Goal: Book appointment/travel/reservation

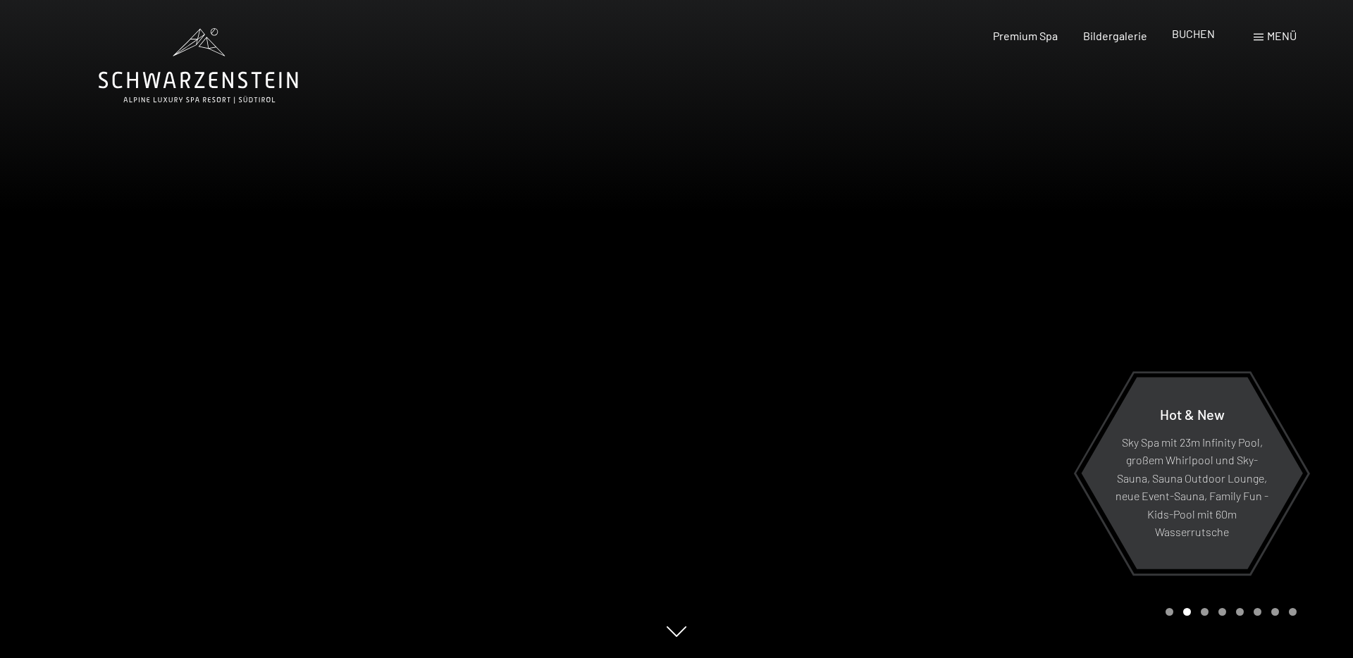
click at [1199, 39] on span "BUCHEN" at bounding box center [1193, 33] width 43 height 13
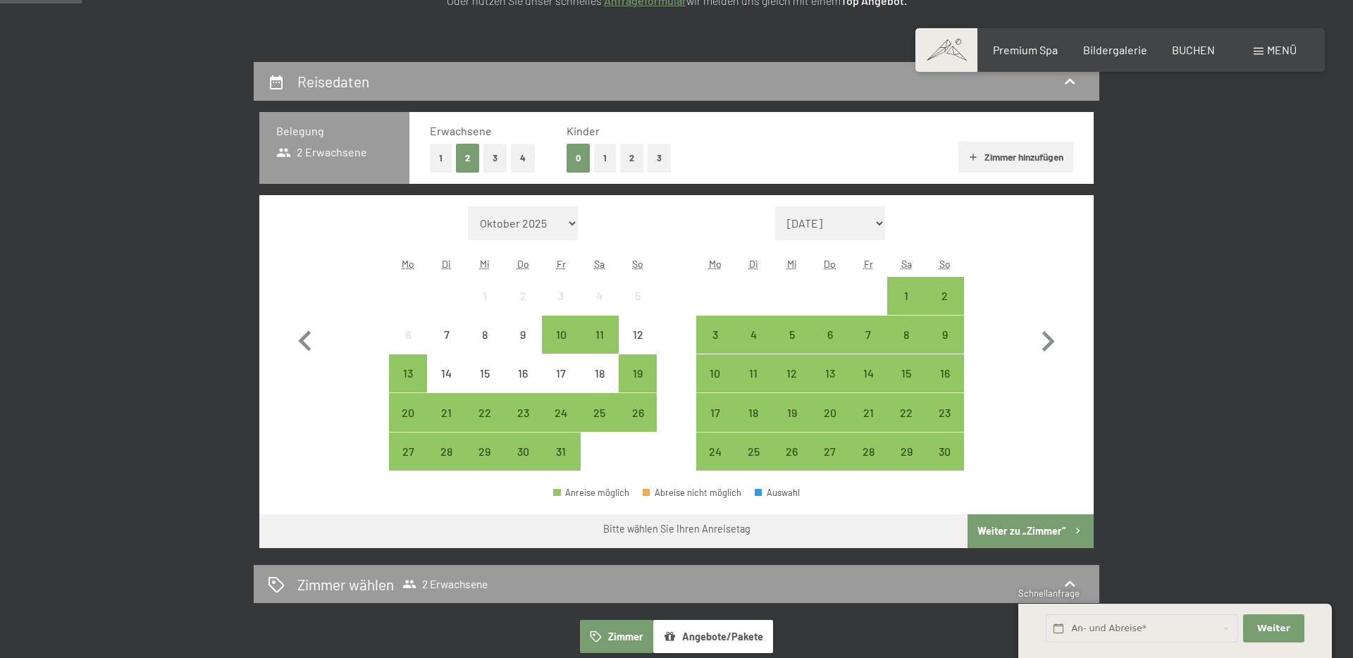
scroll to position [292, 0]
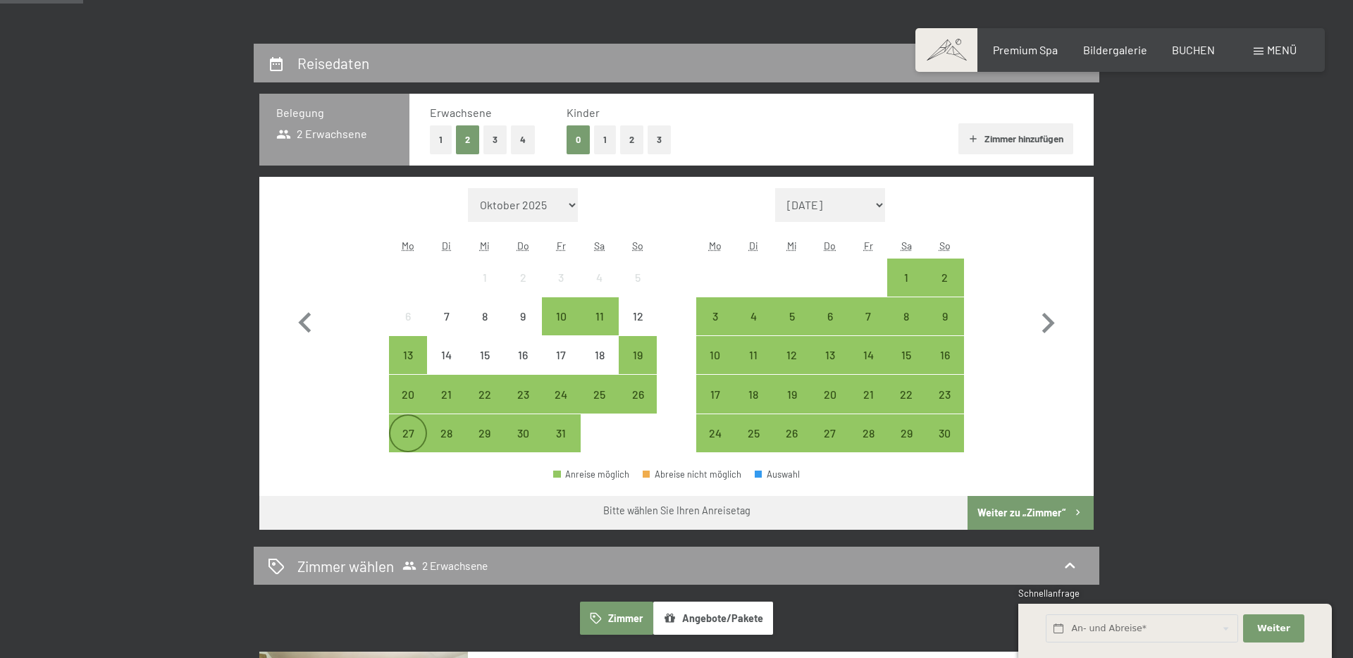
click at [410, 447] on div "27" at bounding box center [407, 445] width 35 height 35
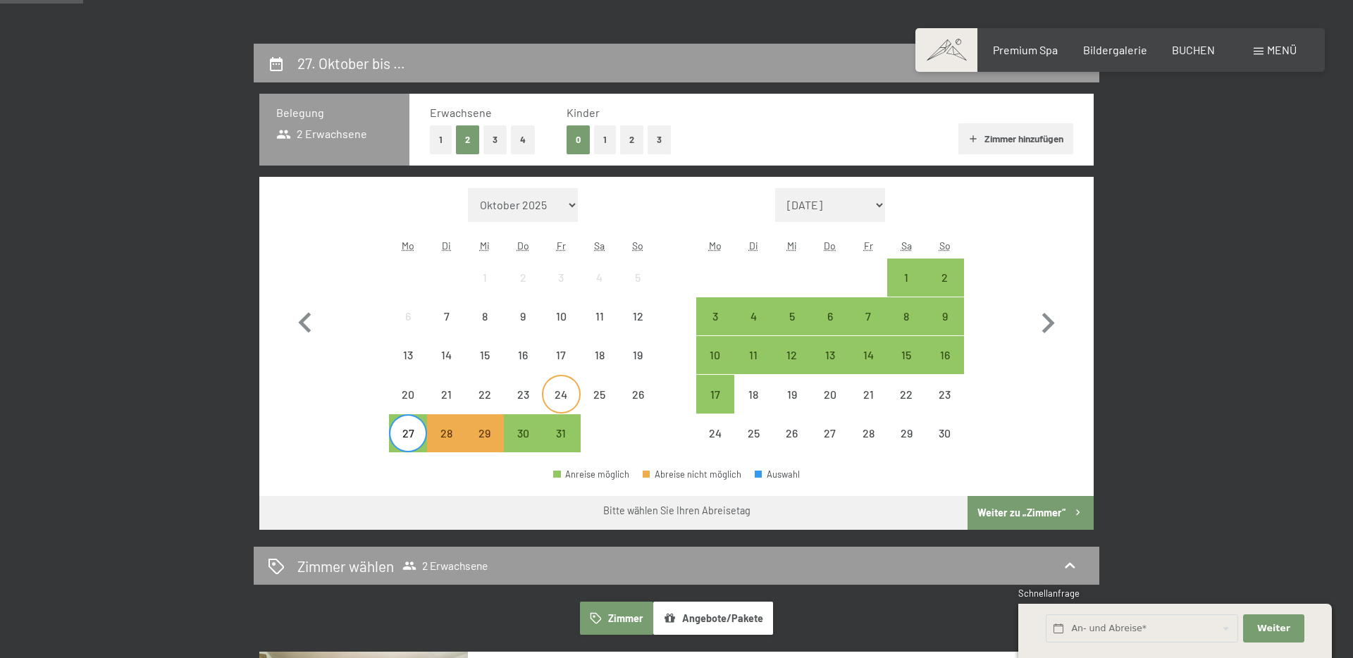
click at [558, 391] on div "24" at bounding box center [560, 406] width 35 height 35
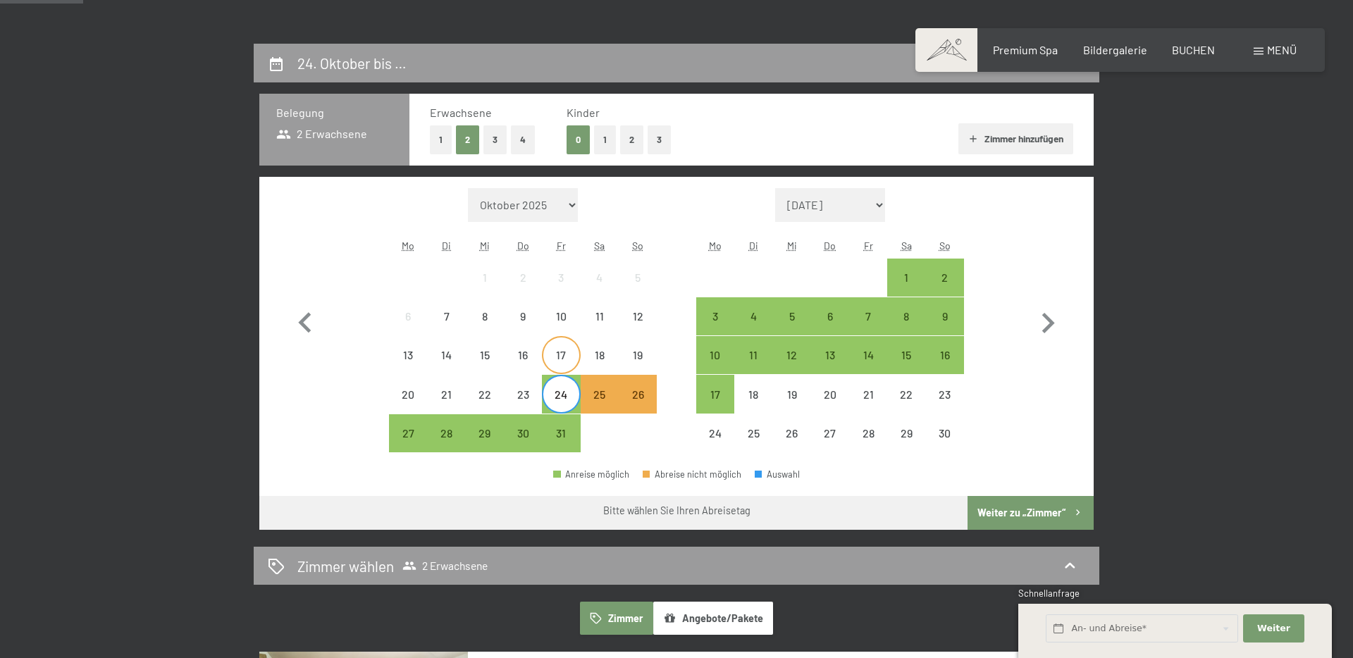
click at [559, 355] on div "17" at bounding box center [560, 367] width 35 height 35
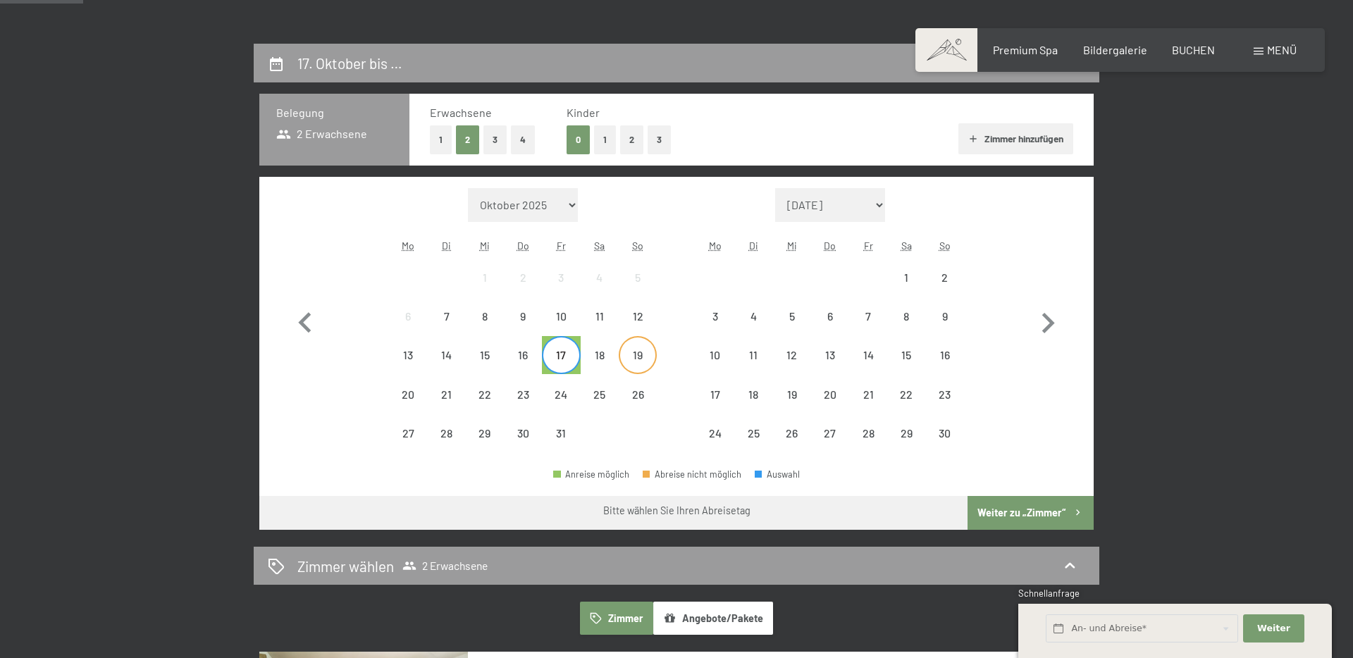
click at [641, 361] on div "19" at bounding box center [637, 367] width 35 height 35
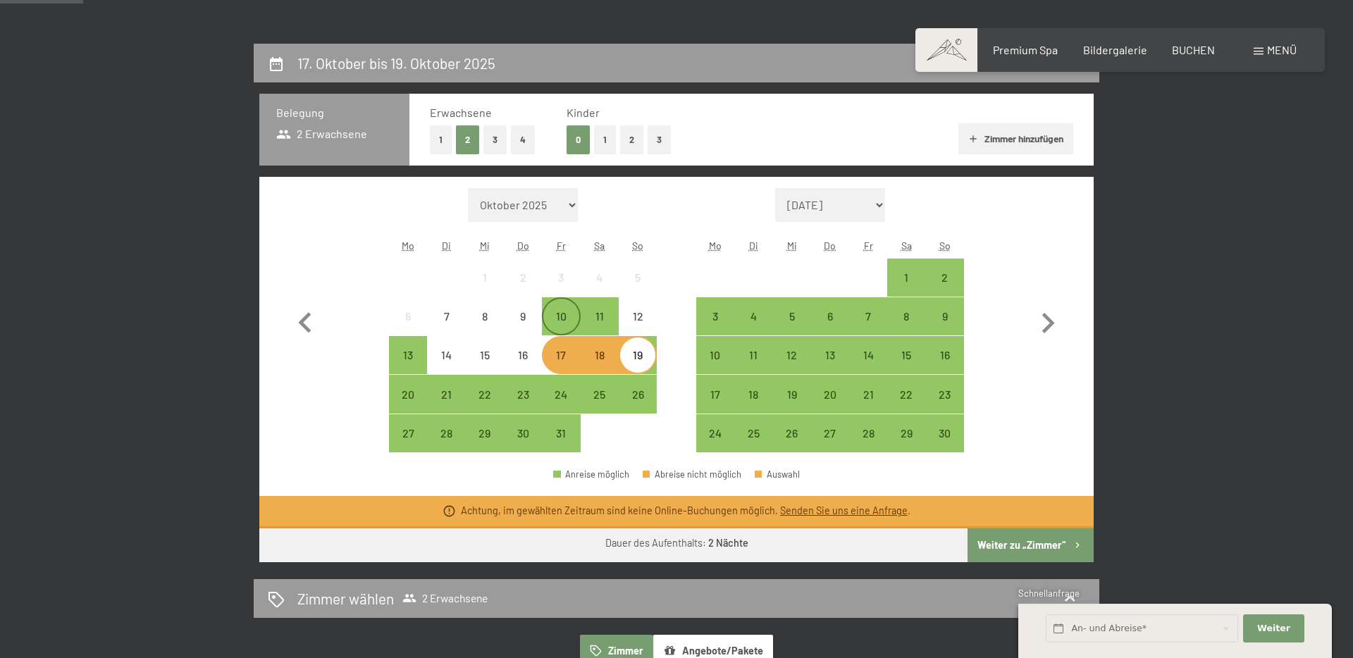
click at [567, 322] on div "10" at bounding box center [560, 328] width 35 height 35
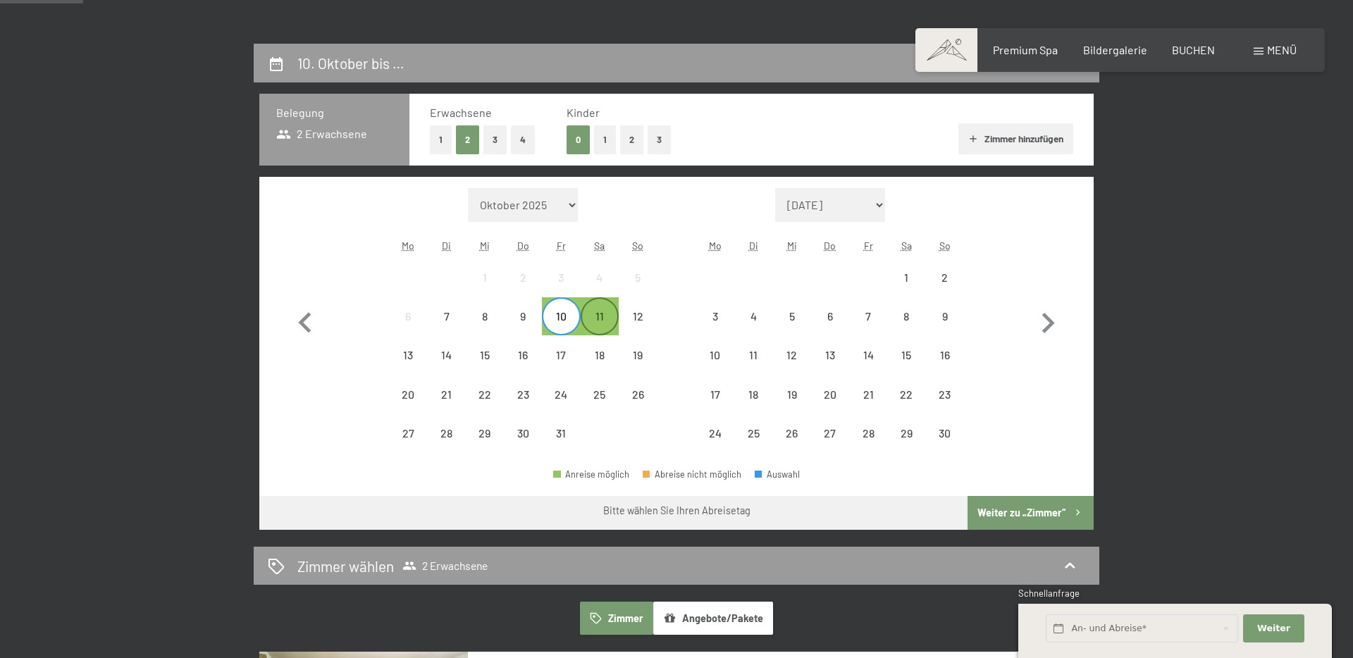
click at [602, 325] on div "11" at bounding box center [599, 328] width 35 height 35
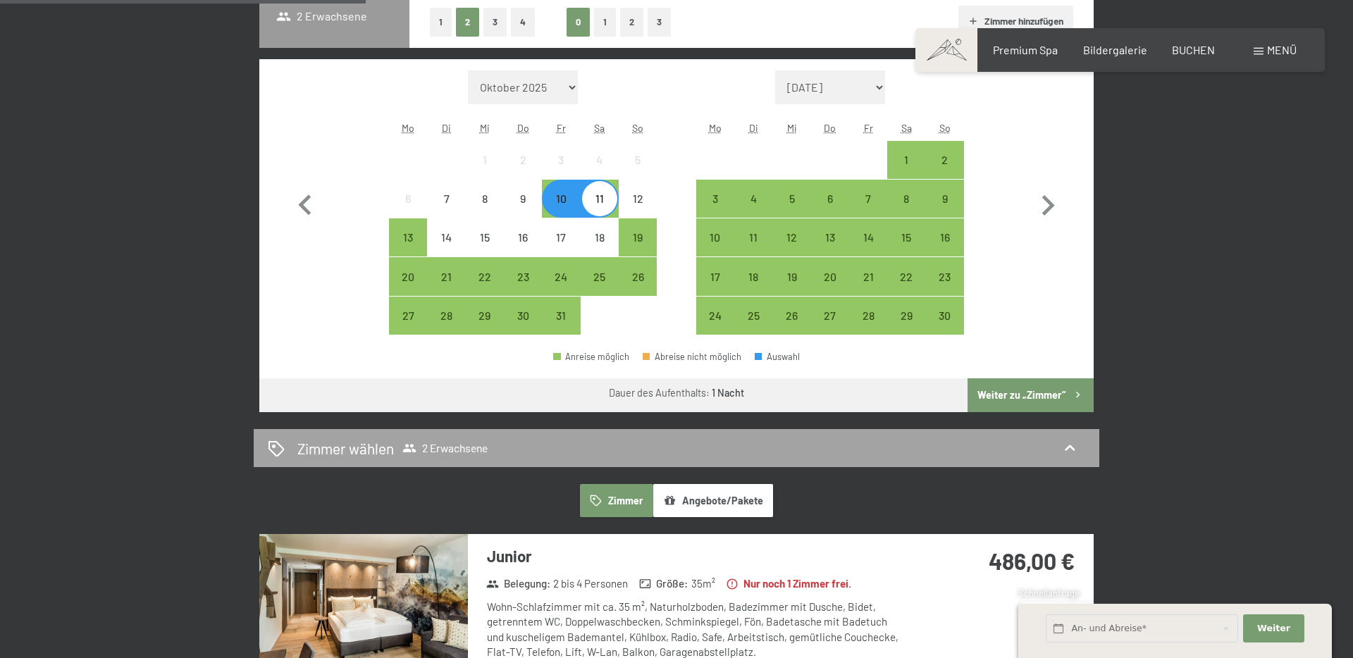
scroll to position [324, 0]
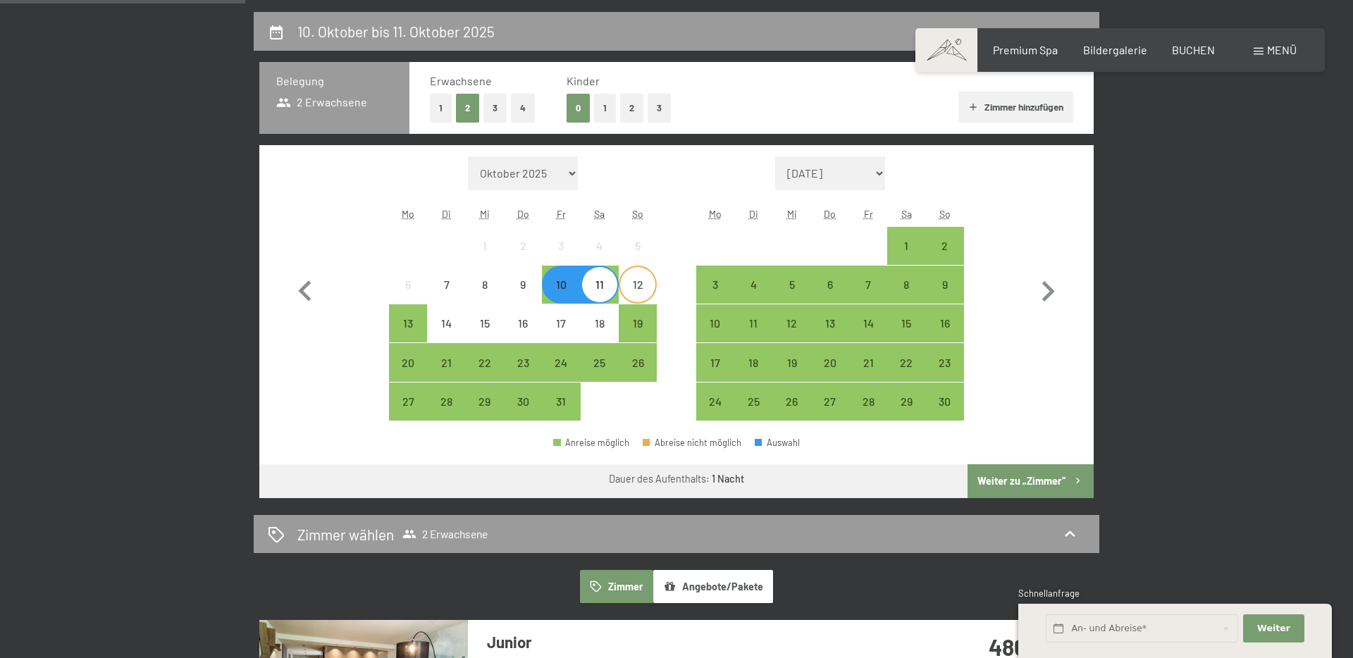
click at [636, 286] on div "12" at bounding box center [637, 296] width 35 height 35
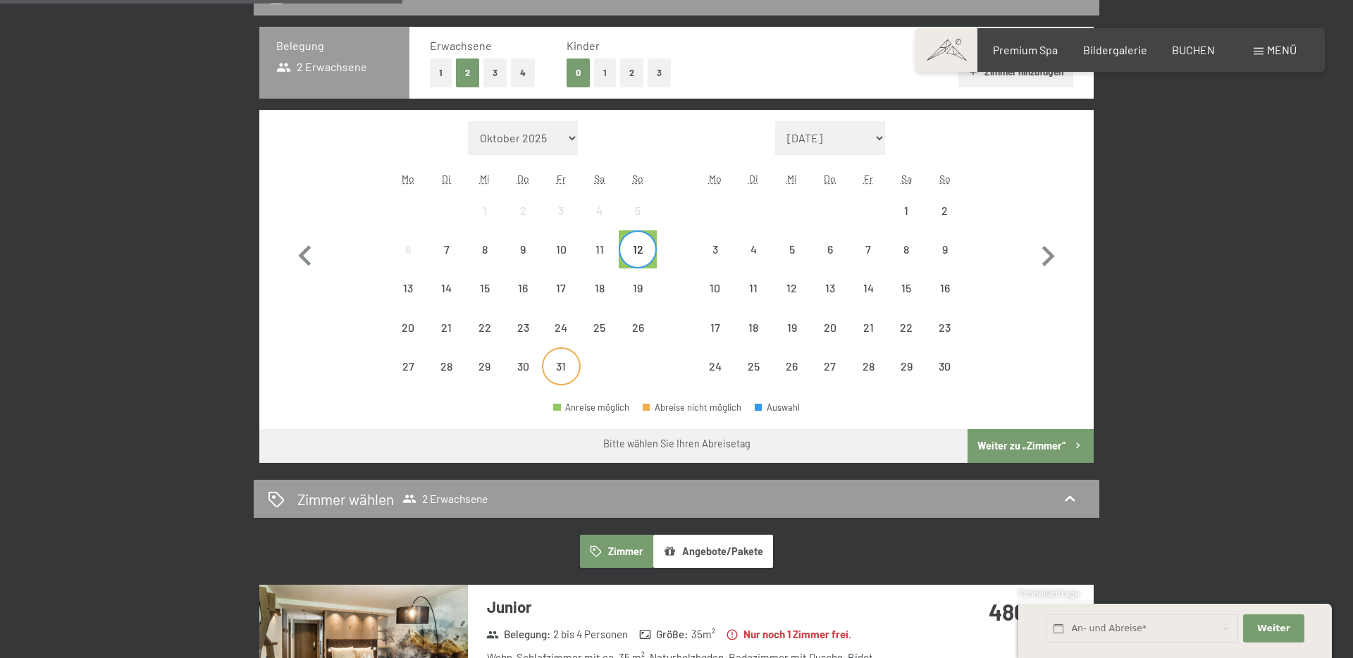
scroll to position [321, 0]
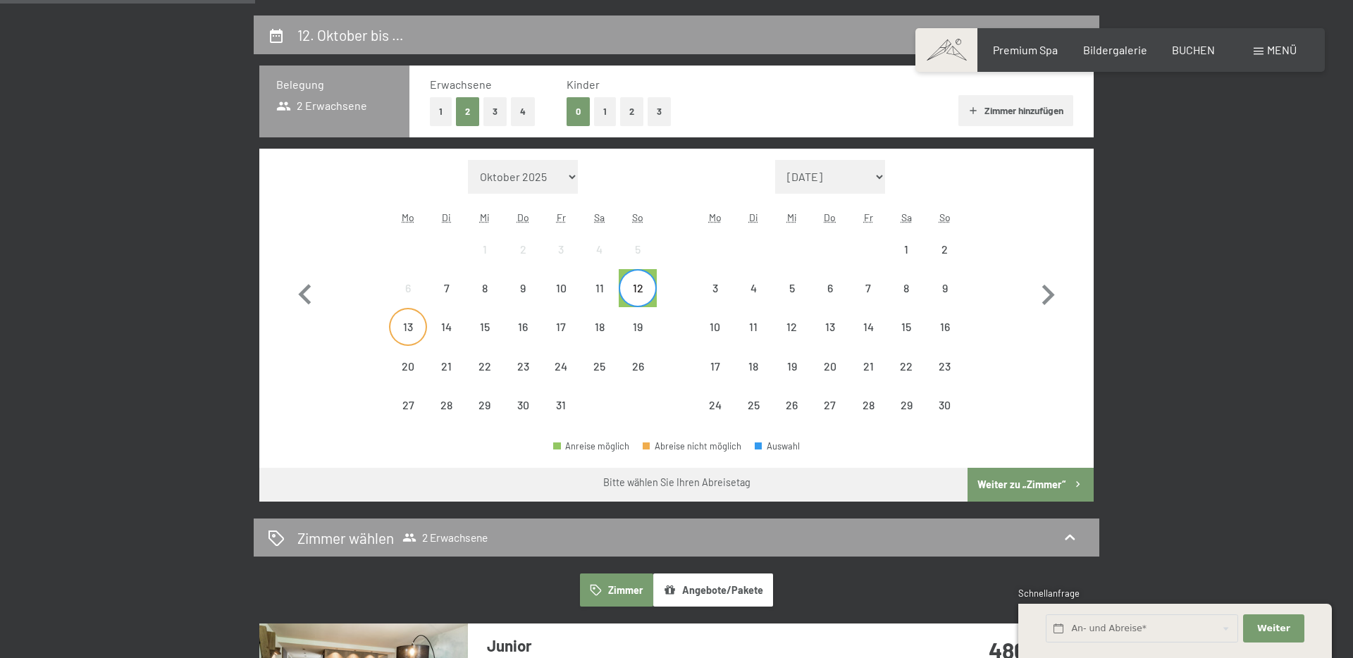
click at [402, 318] on div "13" at bounding box center [407, 326] width 35 height 35
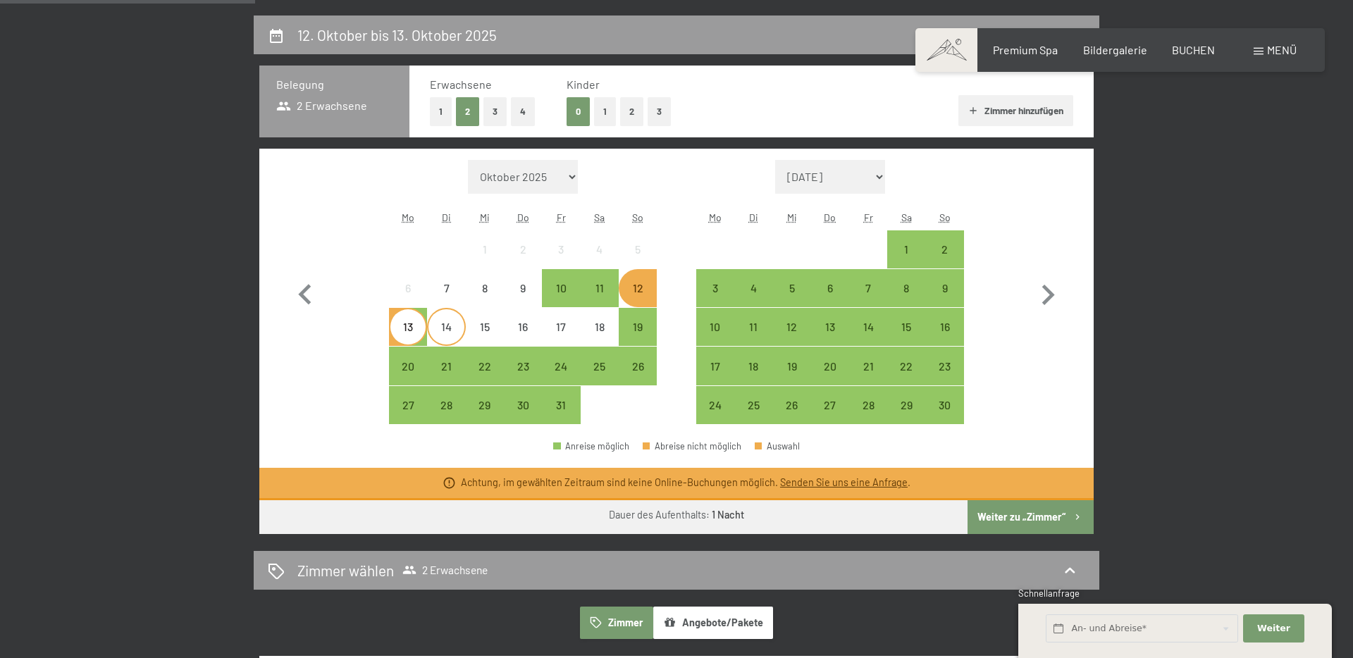
click at [443, 323] on div "14" at bounding box center [445, 338] width 35 height 35
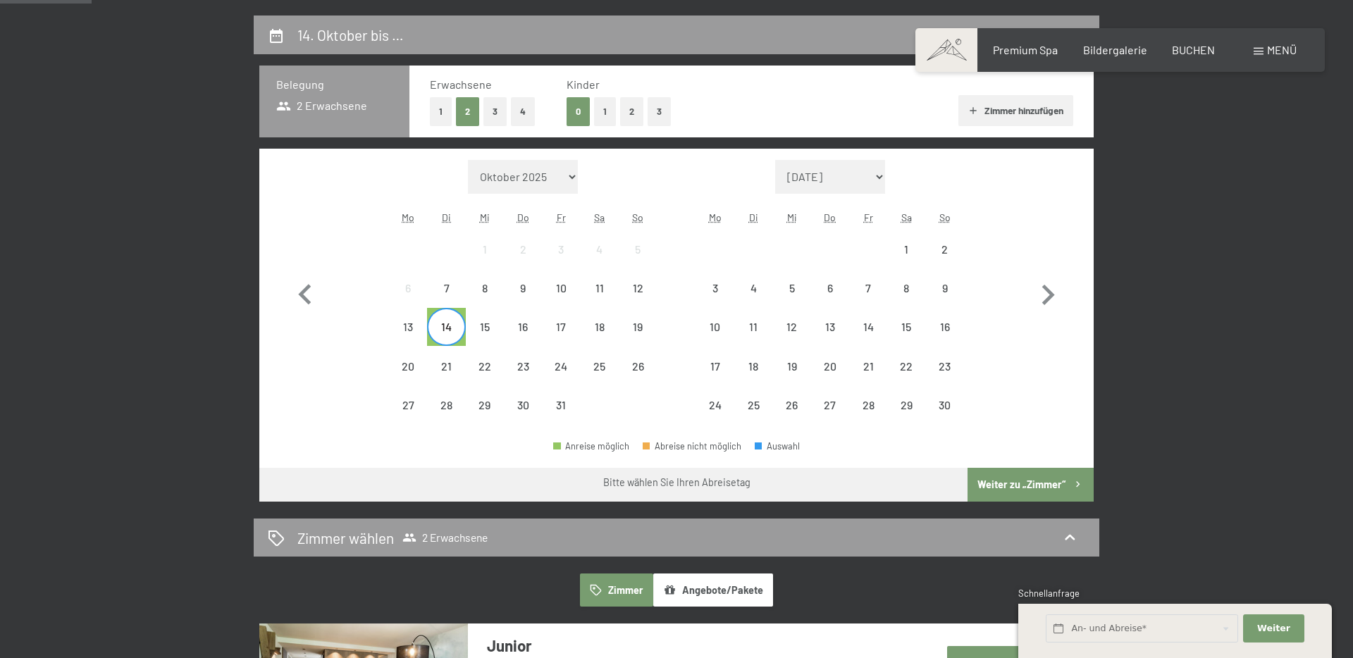
scroll to position [323, 0]
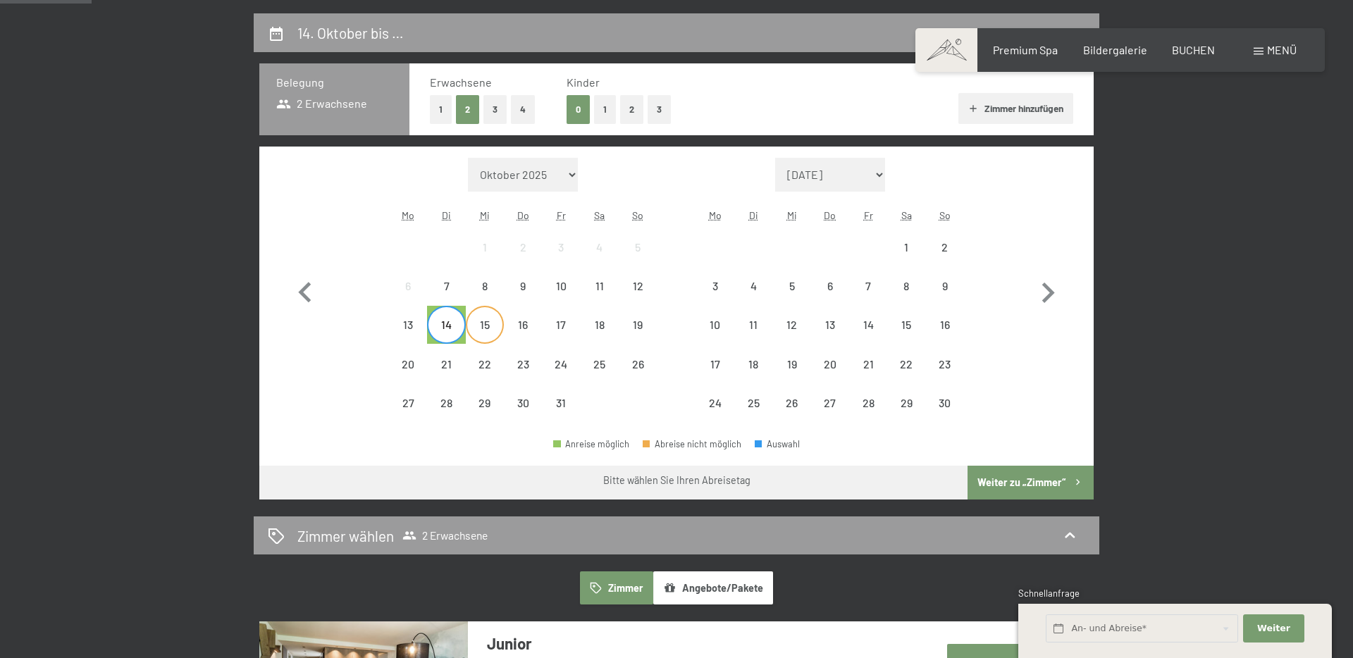
click at [499, 329] on div "15" at bounding box center [484, 336] width 35 height 35
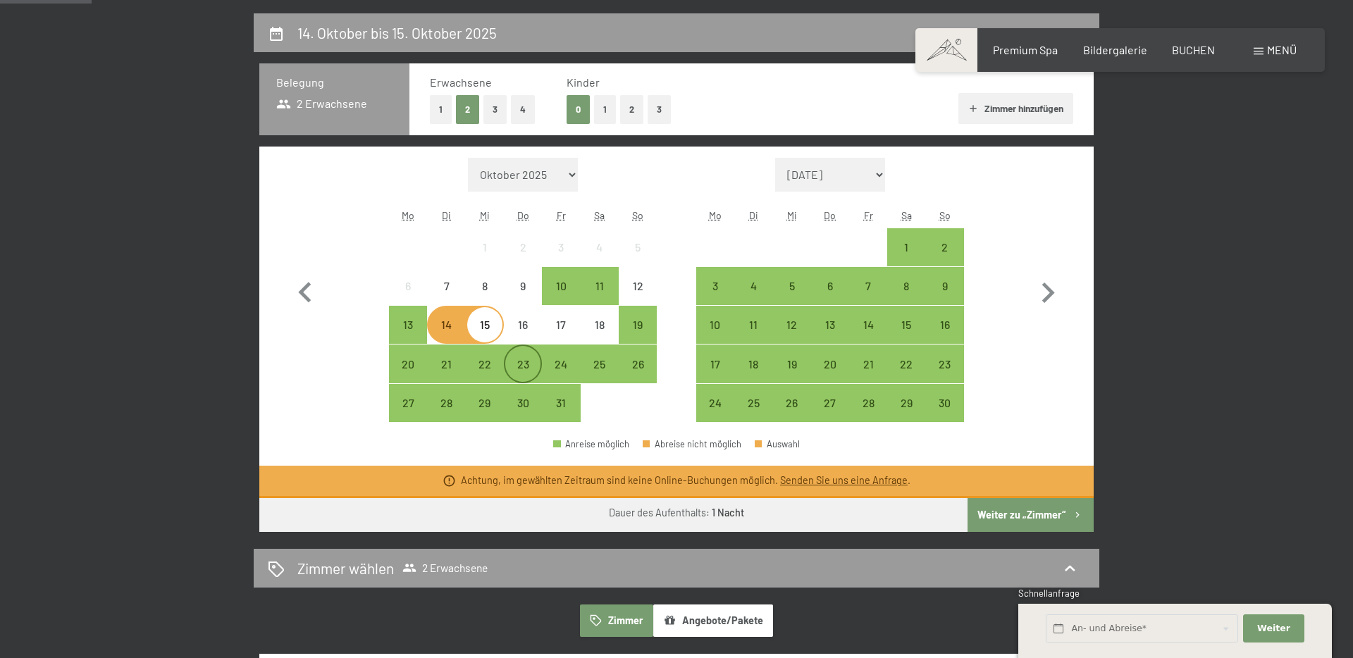
click at [512, 363] on div "23" at bounding box center [522, 376] width 35 height 35
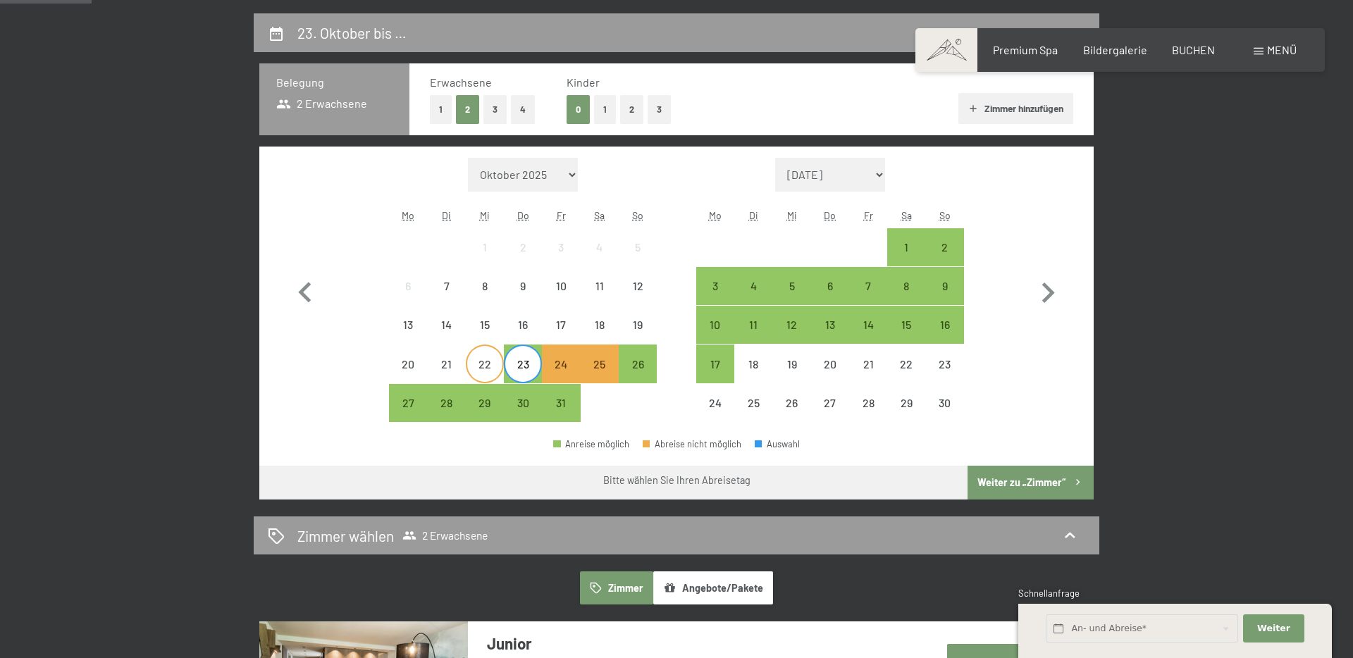
click at [483, 369] on div "22" at bounding box center [484, 376] width 35 height 35
click at [447, 374] on div "21" at bounding box center [445, 376] width 35 height 35
click at [574, 378] on div "24" at bounding box center [560, 376] width 35 height 35
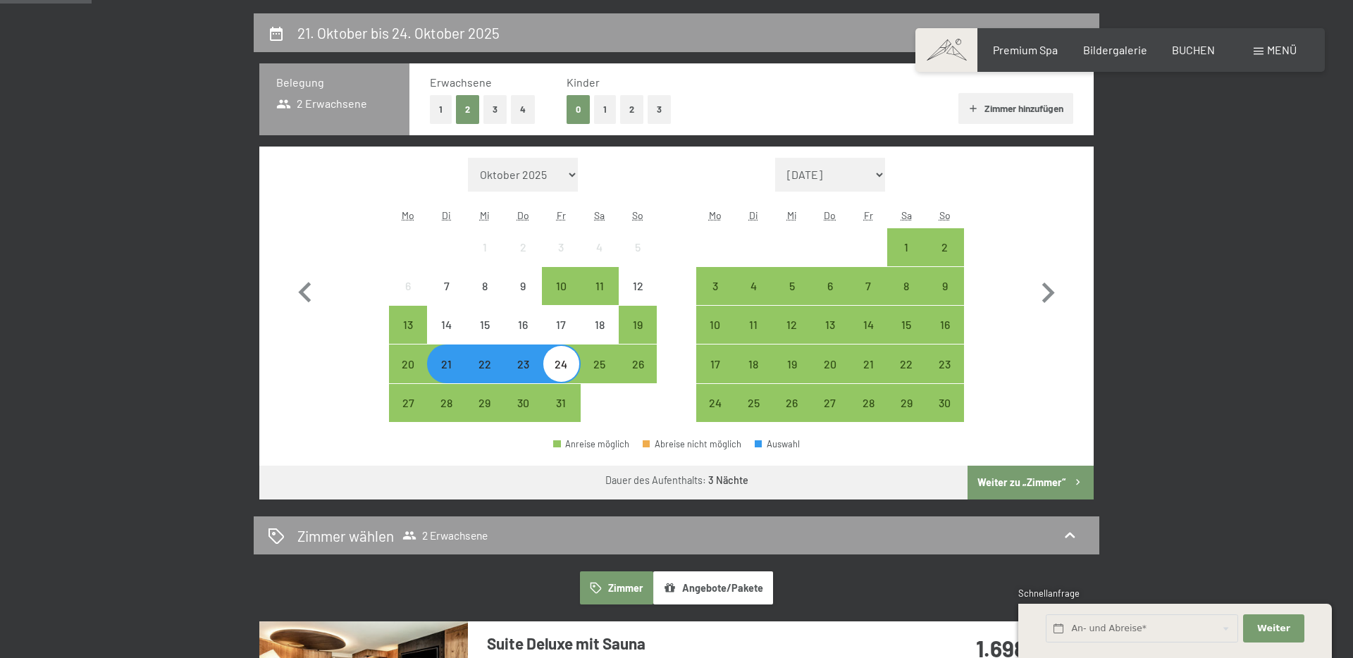
click at [566, 376] on span "Einwilligung Marketing*" at bounding box center [599, 370] width 116 height 14
click at [534, 376] on input "Einwilligung Marketing*" at bounding box center [527, 370] width 14 height 14
checkbox input "false"
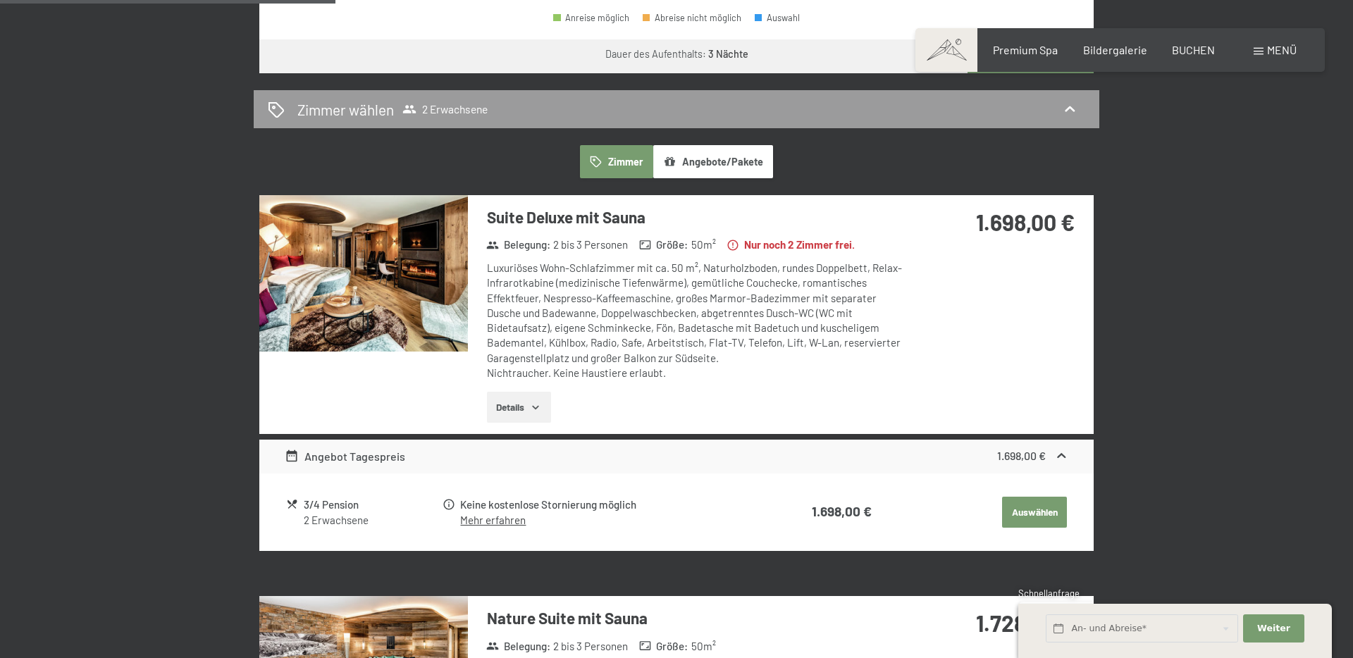
scroll to position [753, 0]
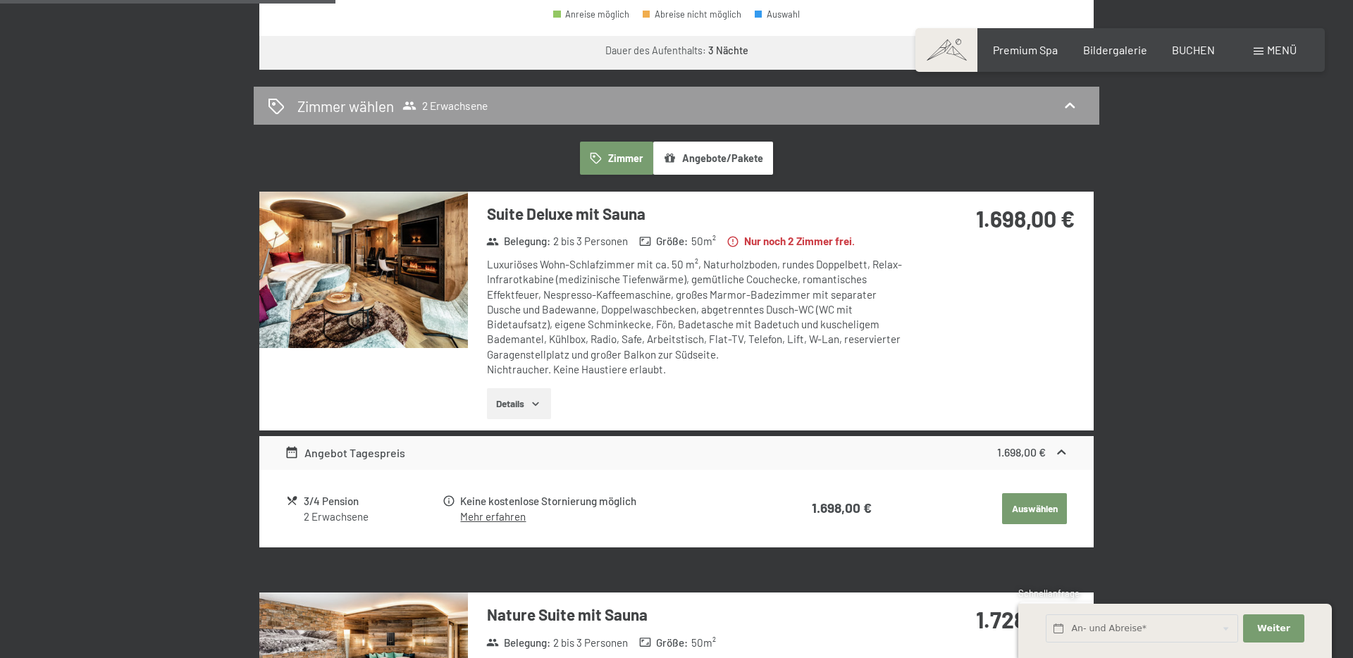
click at [433, 321] on img at bounding box center [363, 270] width 209 height 156
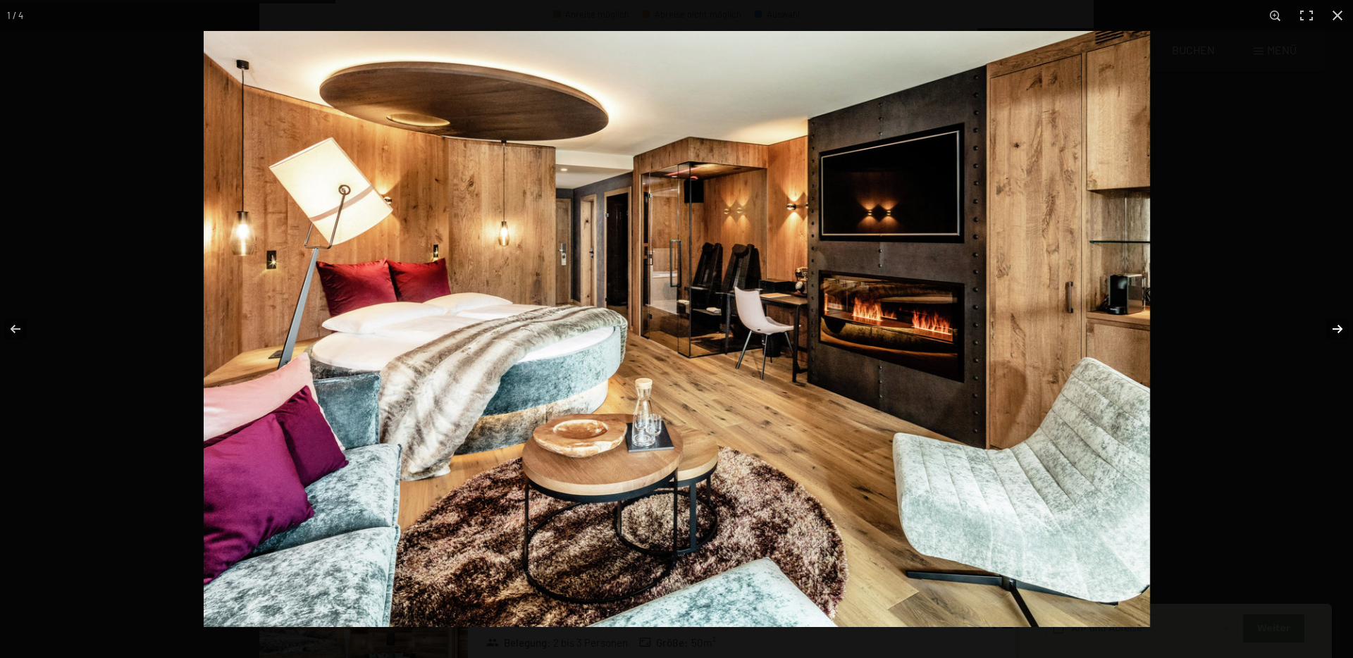
click at [1333, 328] on button "button" at bounding box center [1328, 329] width 49 height 70
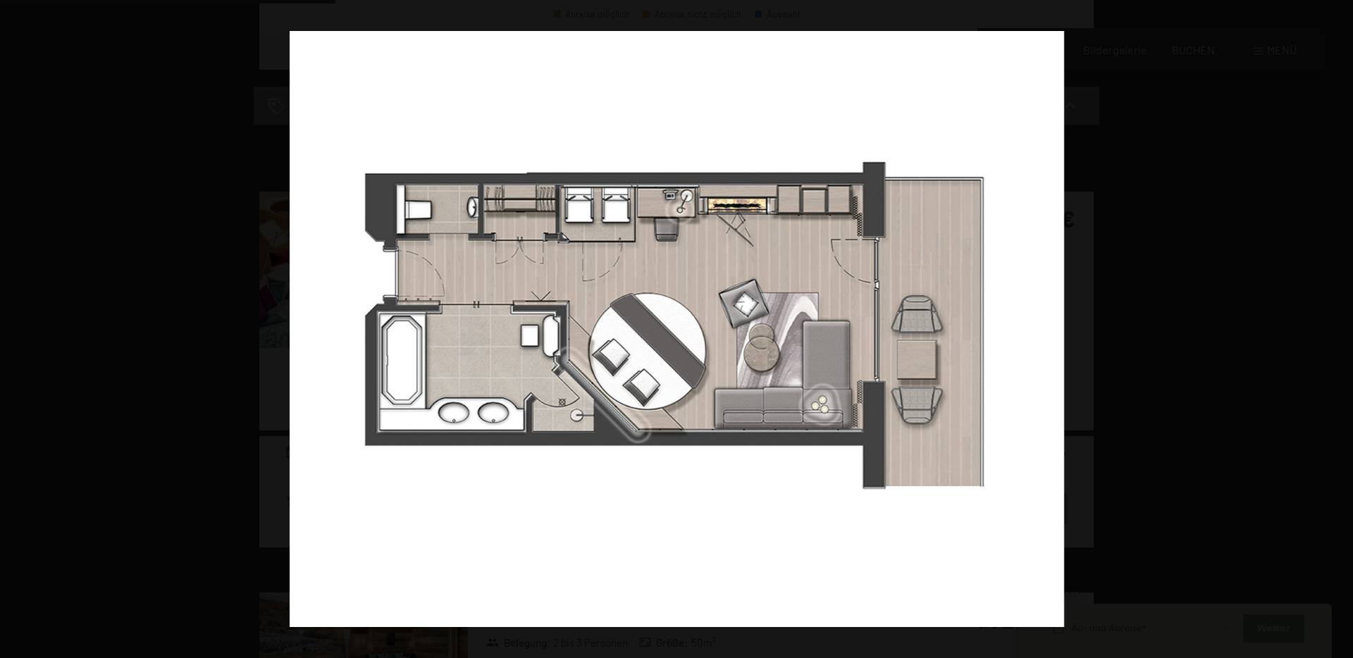
click at [1333, 328] on button "button" at bounding box center [1328, 329] width 49 height 70
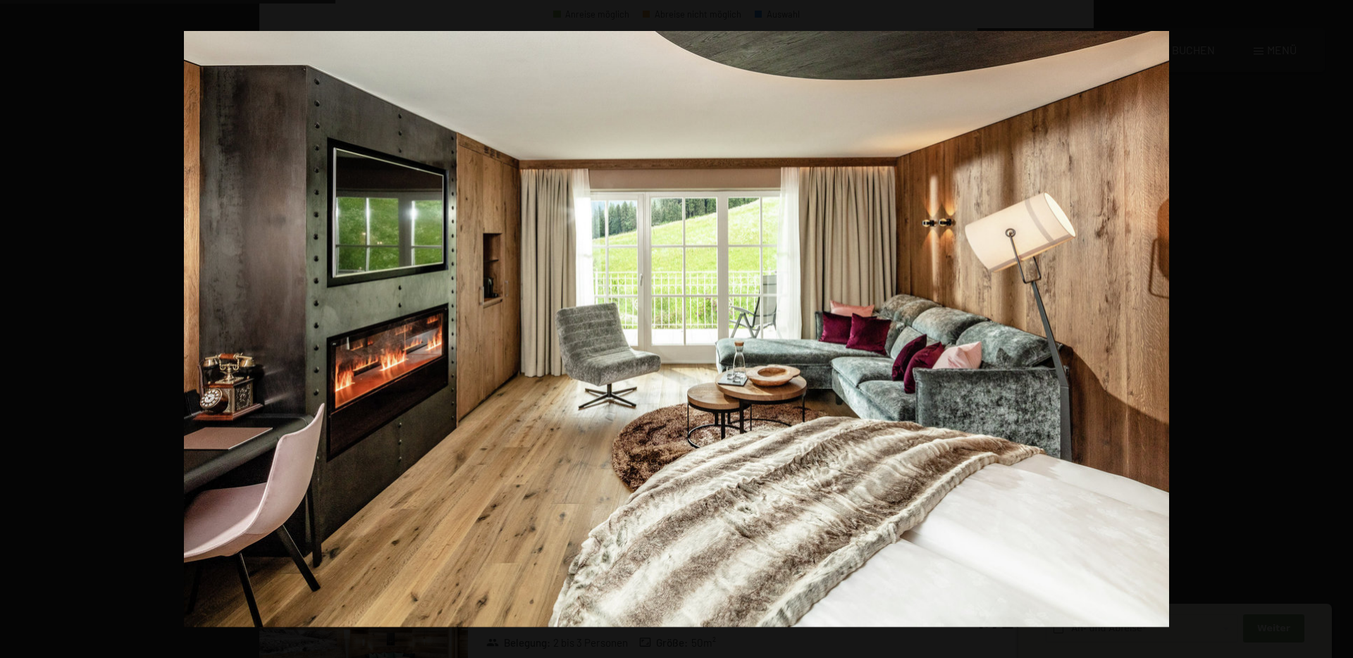
click at [1333, 328] on button "button" at bounding box center [1328, 329] width 49 height 70
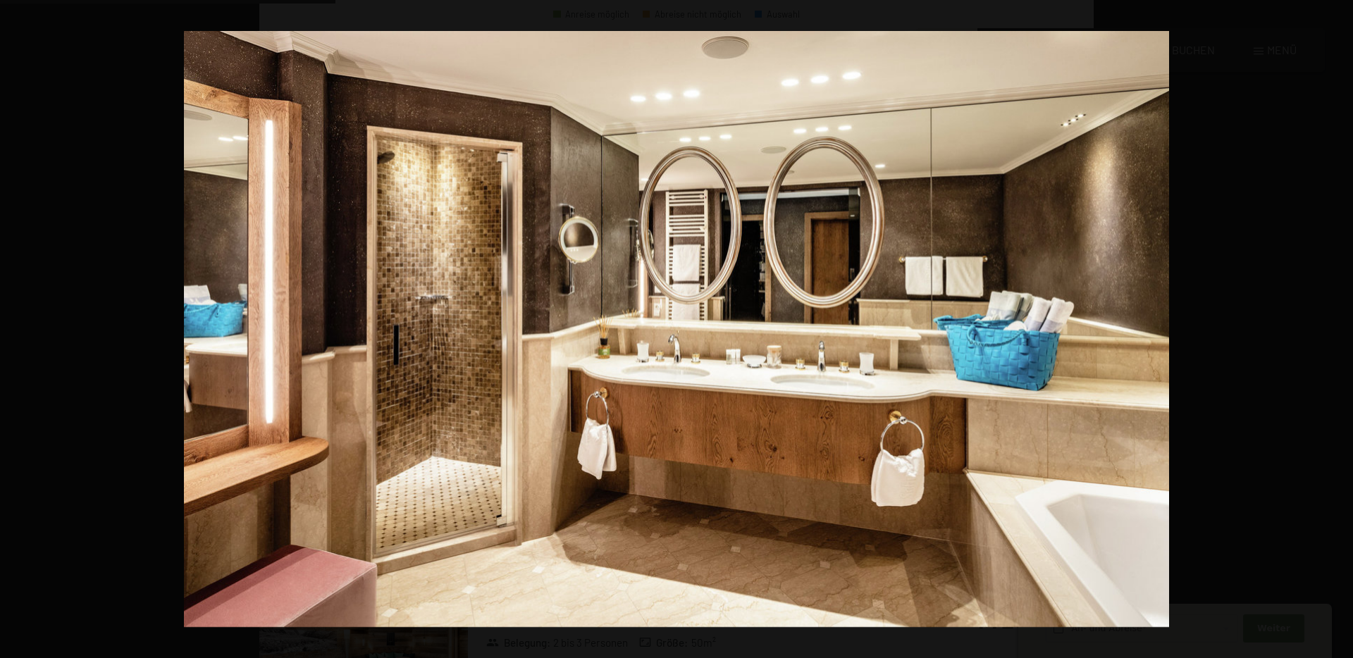
click at [1333, 328] on button "button" at bounding box center [1328, 329] width 49 height 70
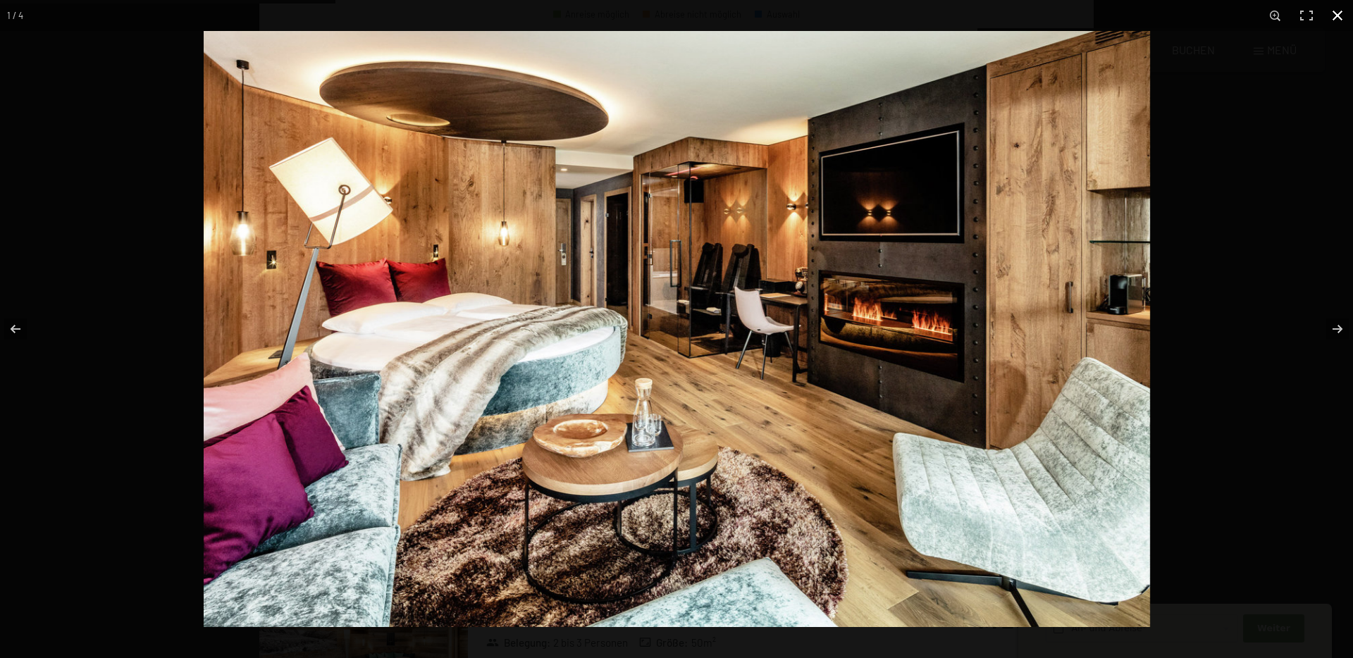
click at [1340, 19] on button "button" at bounding box center [1337, 15] width 31 height 31
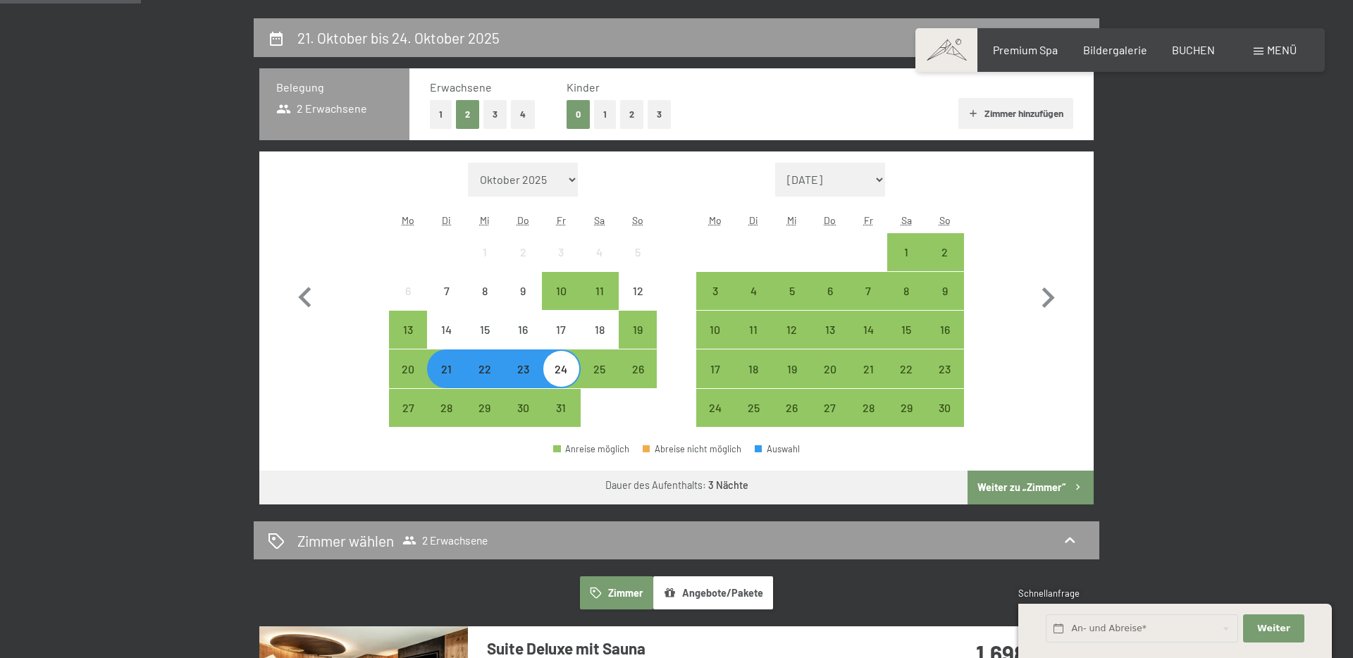
scroll to position [319, 0]
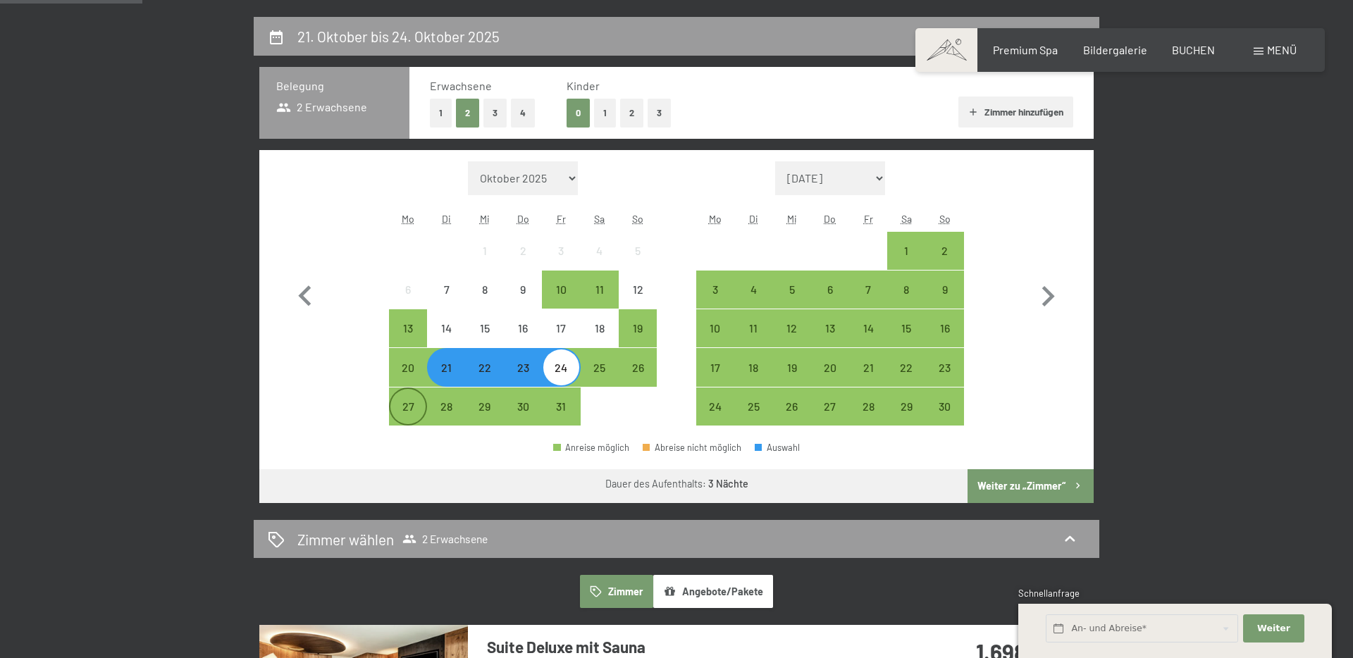
click at [413, 409] on div "27" at bounding box center [407, 418] width 35 height 35
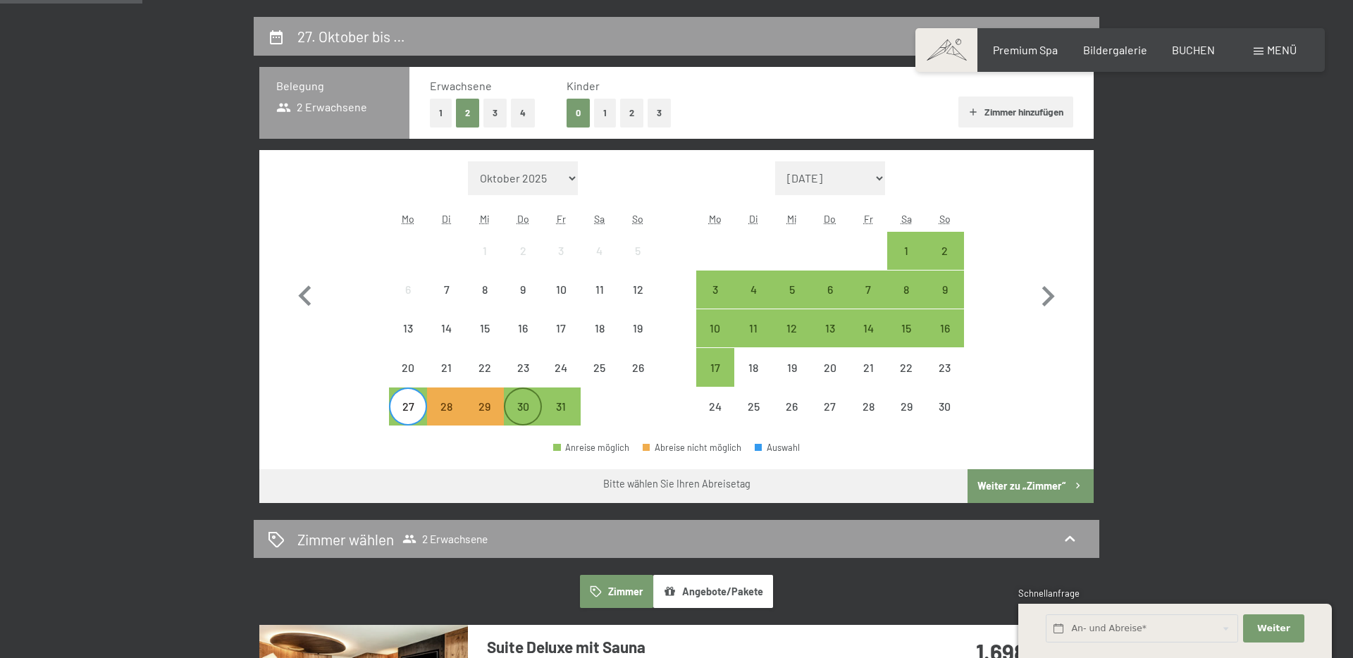
click at [519, 403] on div "30" at bounding box center [522, 418] width 35 height 35
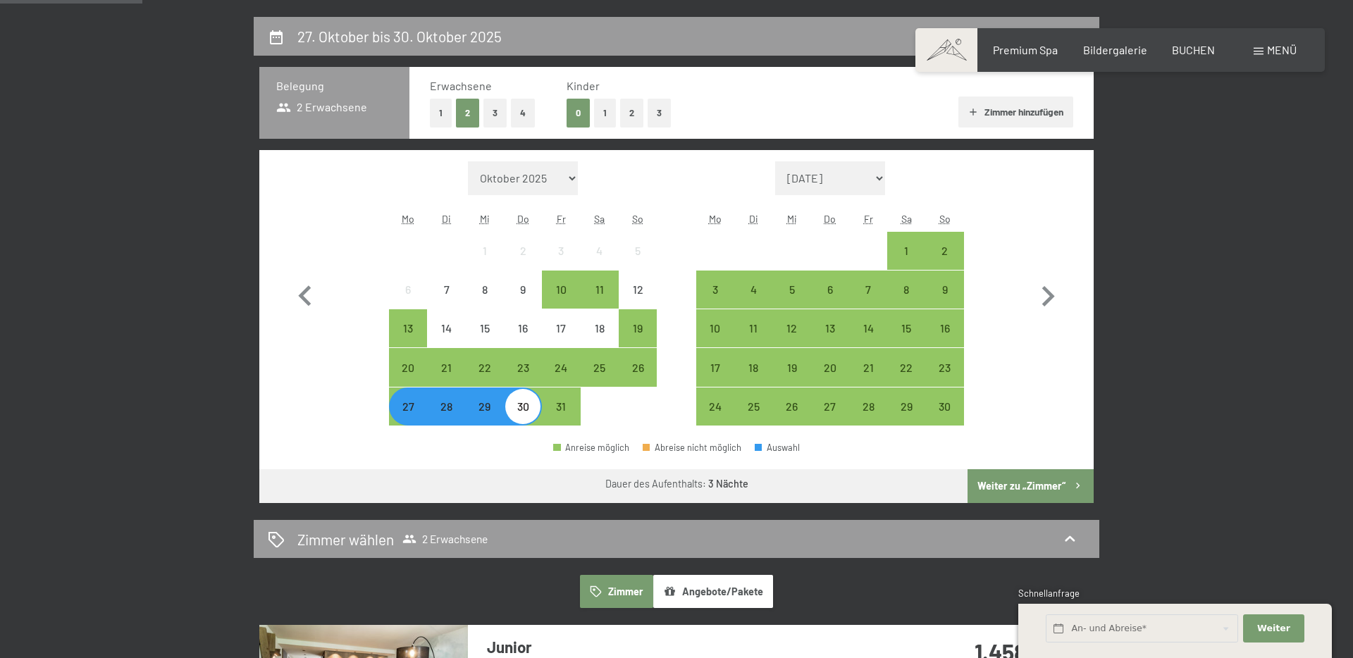
click at [524, 408] on div "30" at bounding box center [522, 418] width 35 height 35
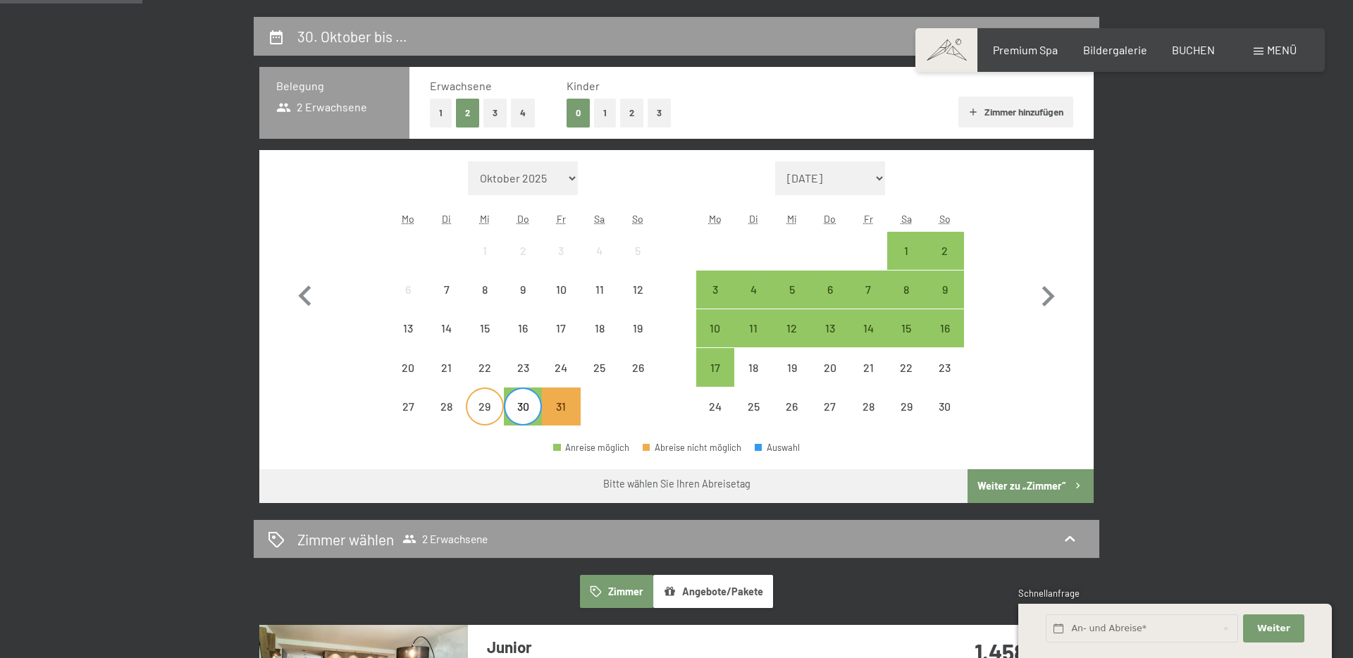
click at [476, 415] on div "29" at bounding box center [484, 418] width 35 height 35
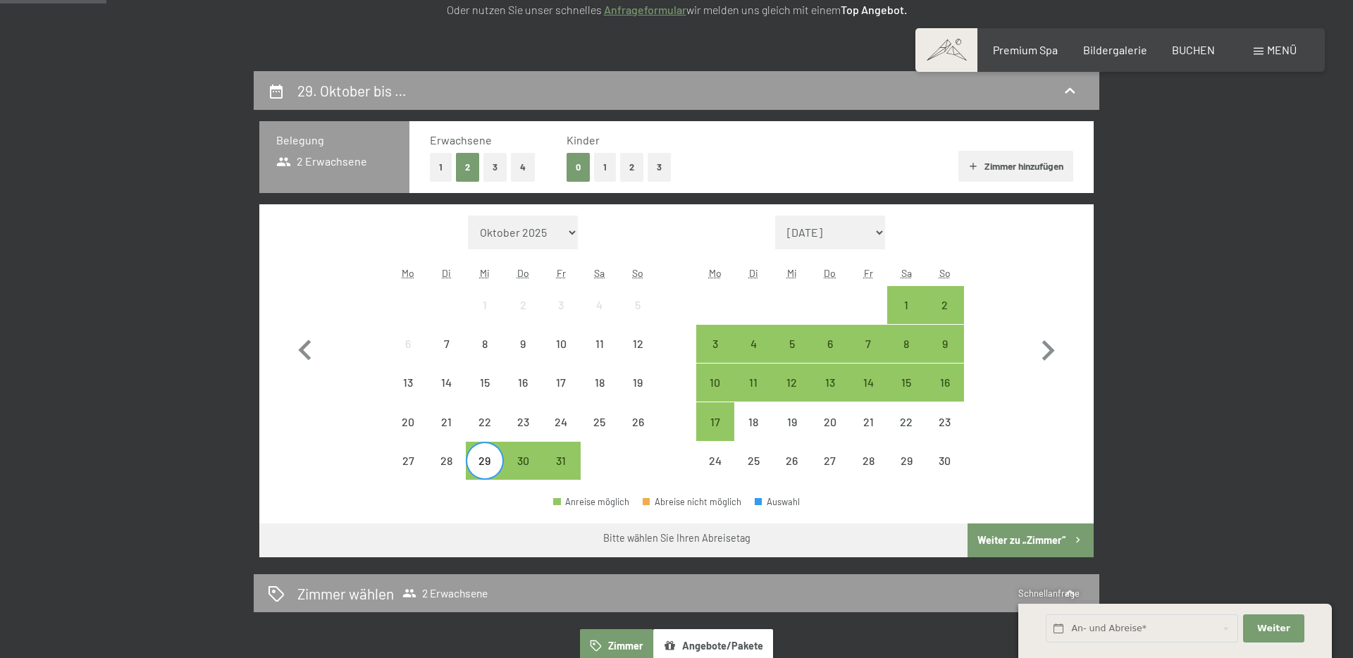
scroll to position [288, 0]
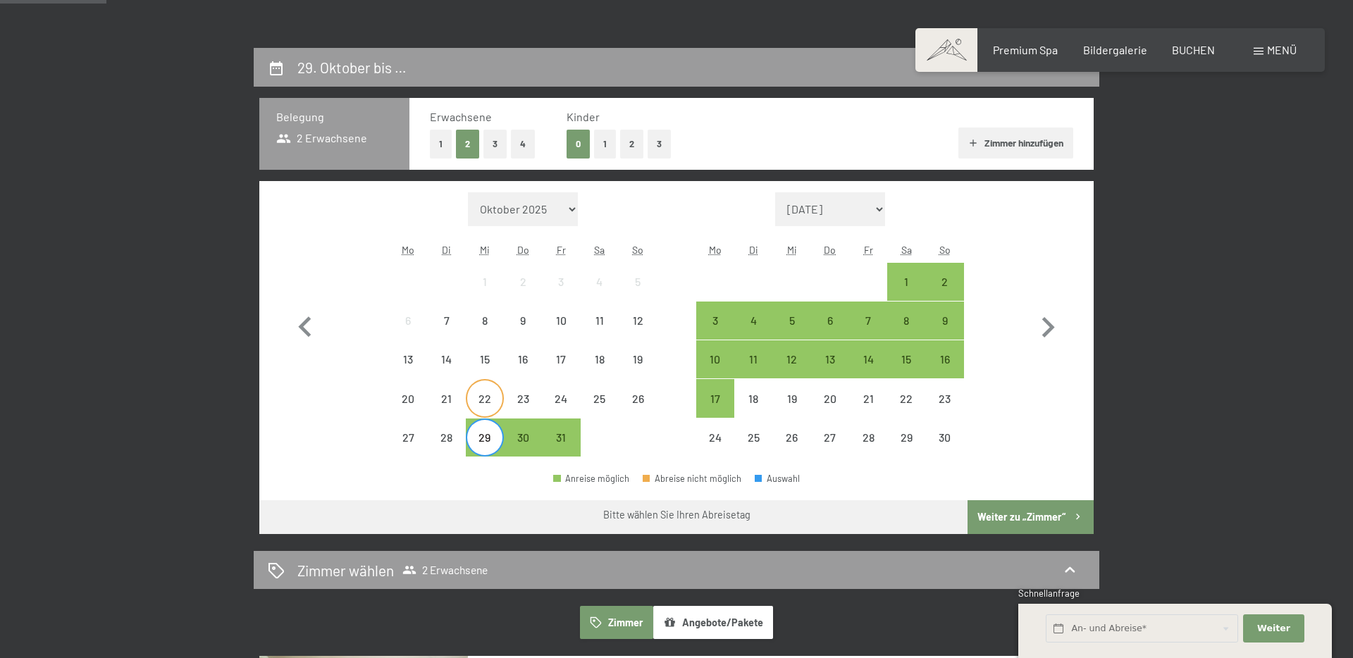
click at [495, 405] on div "22" at bounding box center [484, 410] width 35 height 35
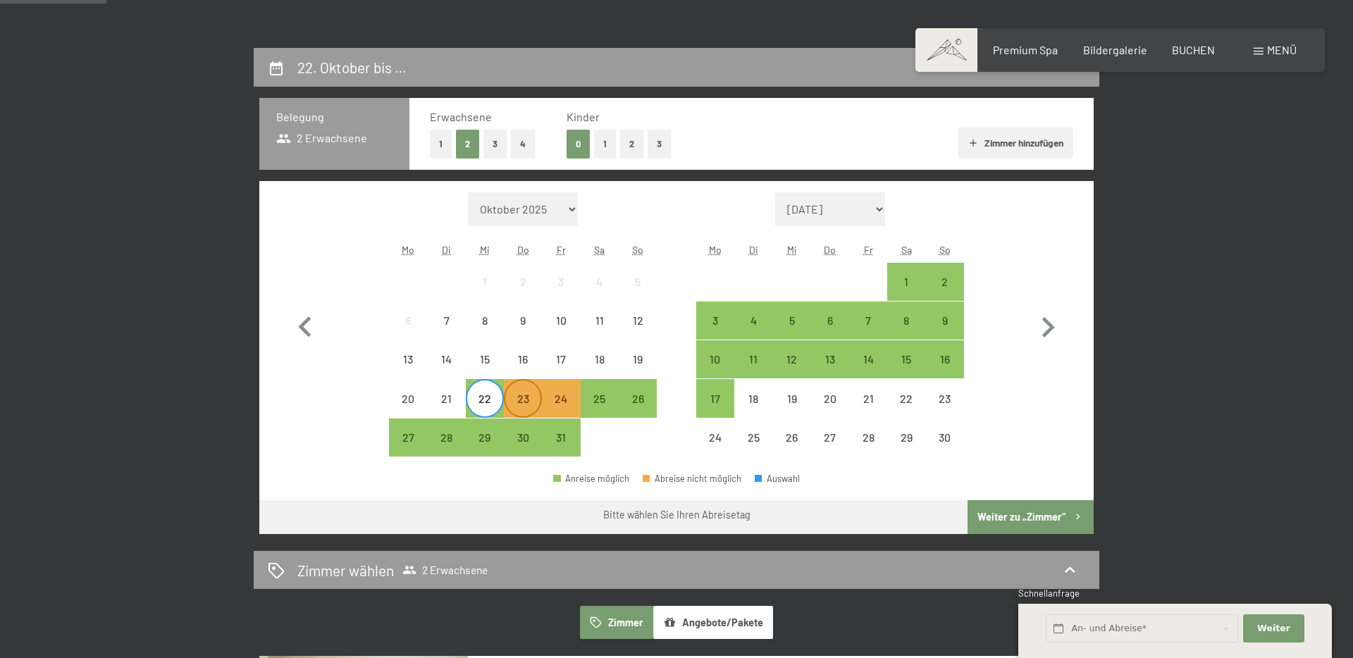
click at [522, 399] on div "23" at bounding box center [522, 410] width 35 height 35
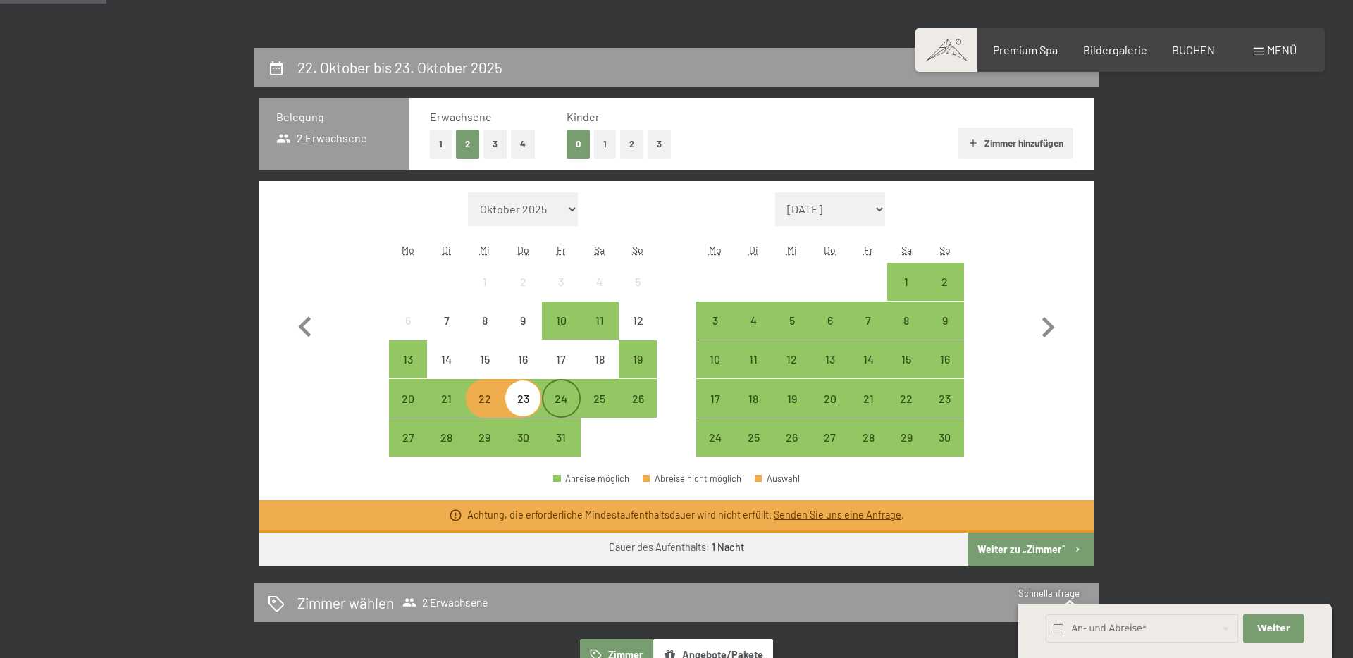
click at [555, 402] on div "24" at bounding box center [560, 410] width 35 height 35
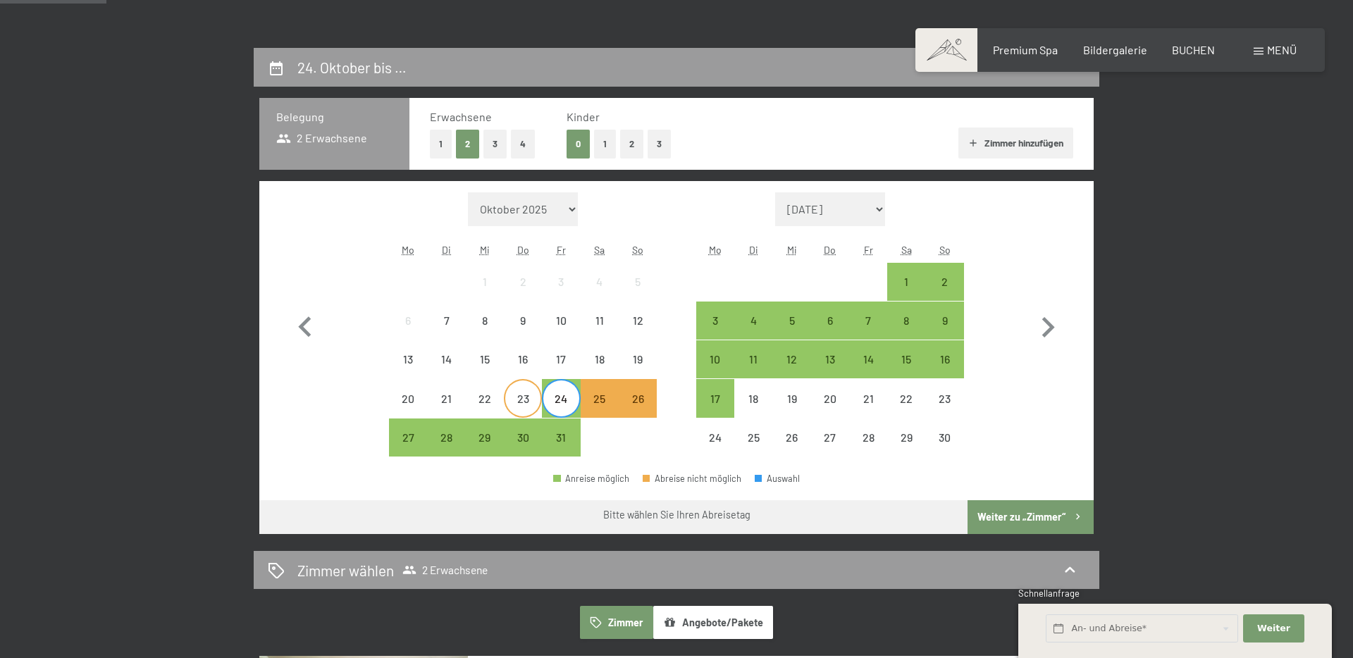
click at [524, 402] on div "23" at bounding box center [522, 410] width 35 height 35
click at [642, 397] on div "26" at bounding box center [637, 410] width 35 height 35
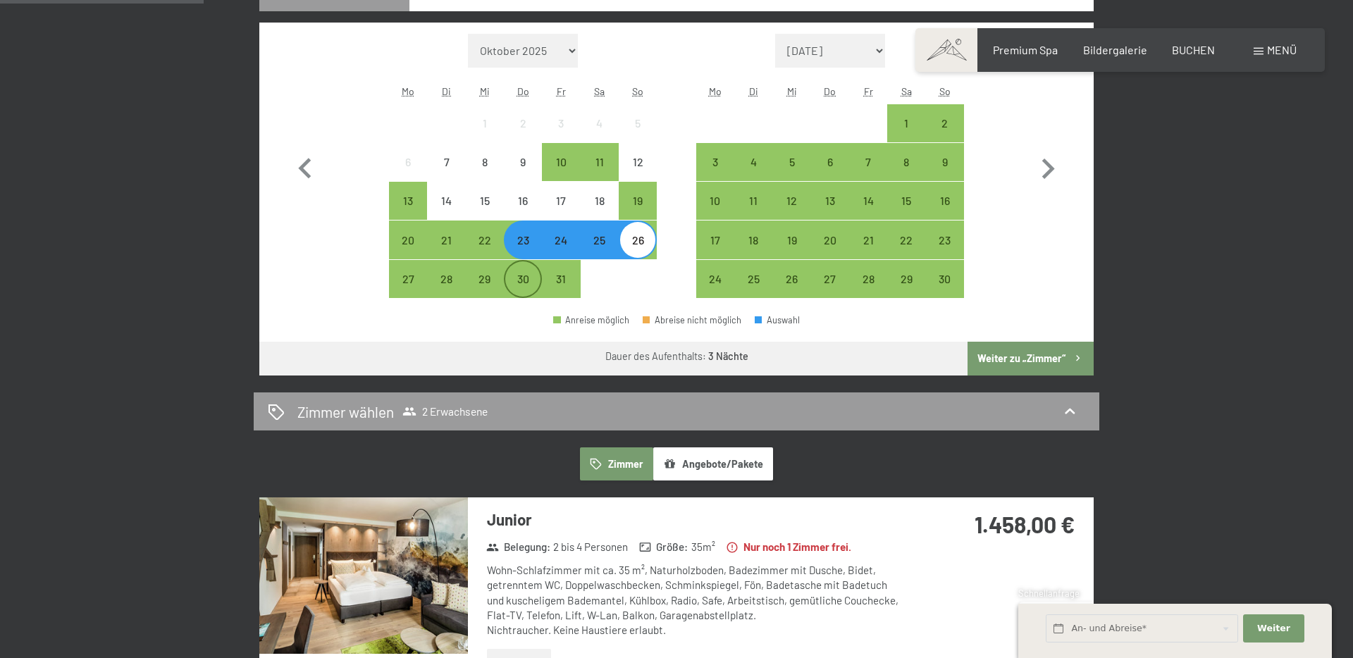
scroll to position [445, 0]
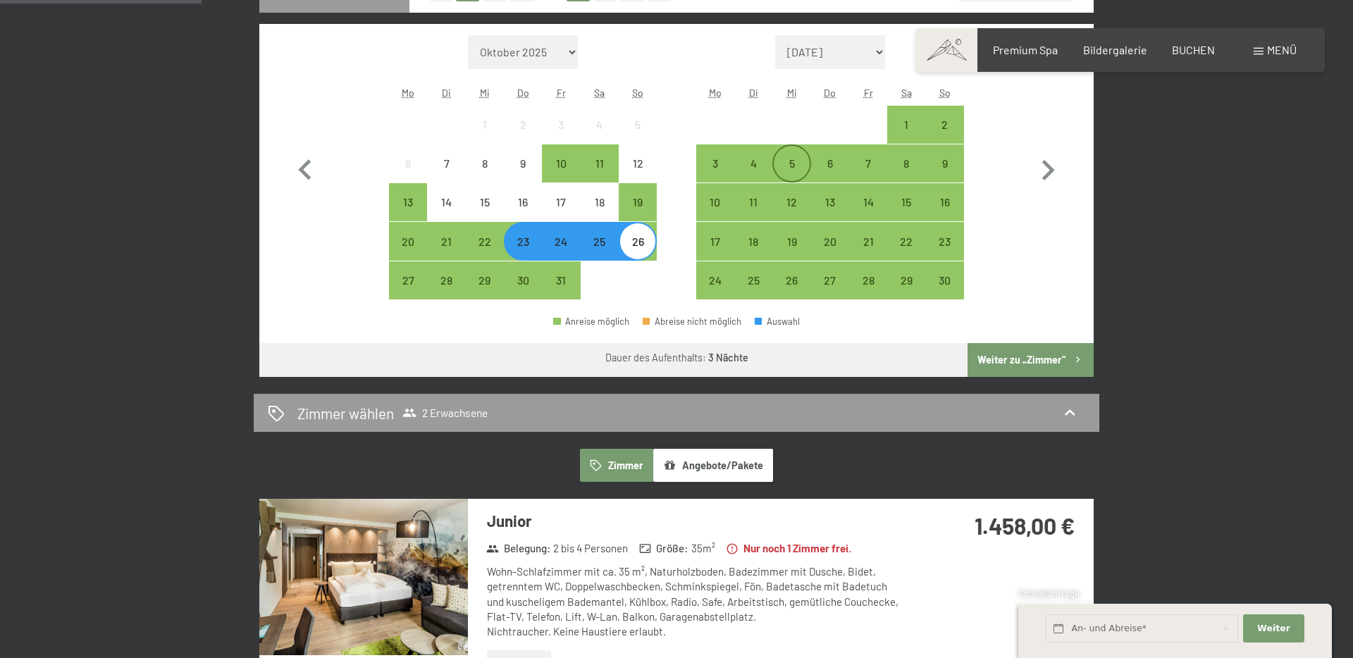
click at [793, 166] on div "5" at bounding box center [791, 175] width 35 height 35
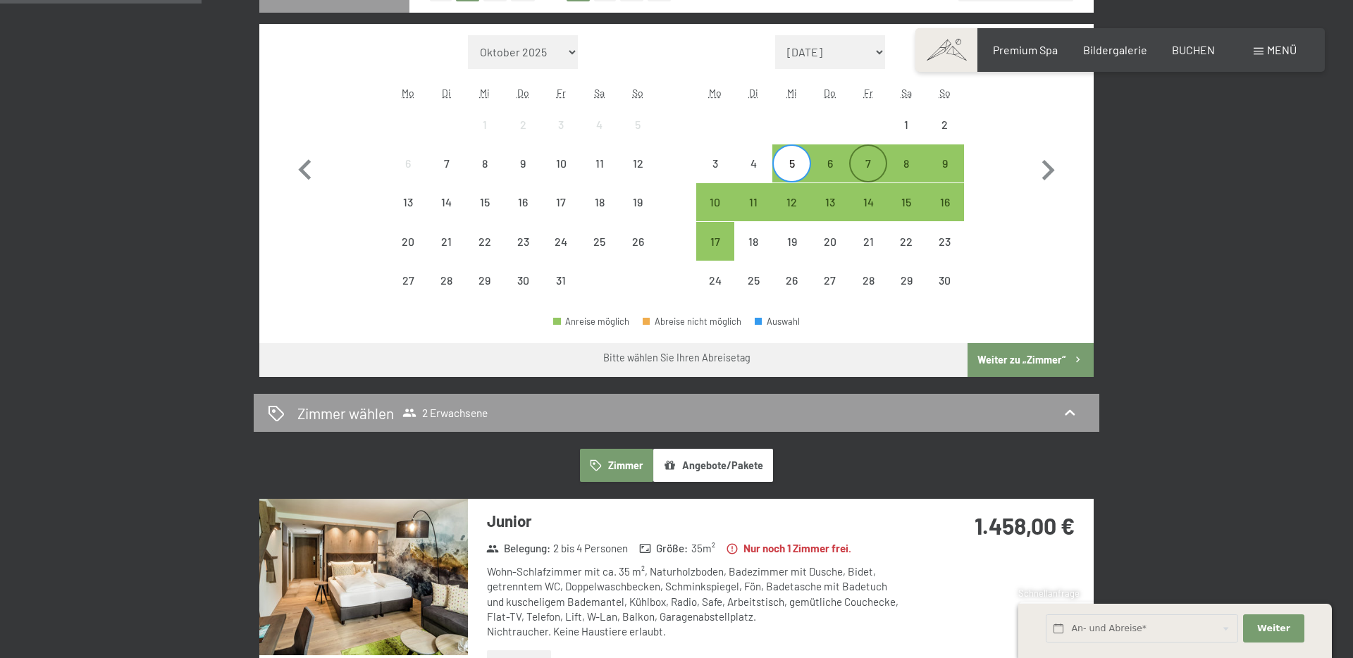
click at [859, 165] on div "7" at bounding box center [868, 175] width 35 height 35
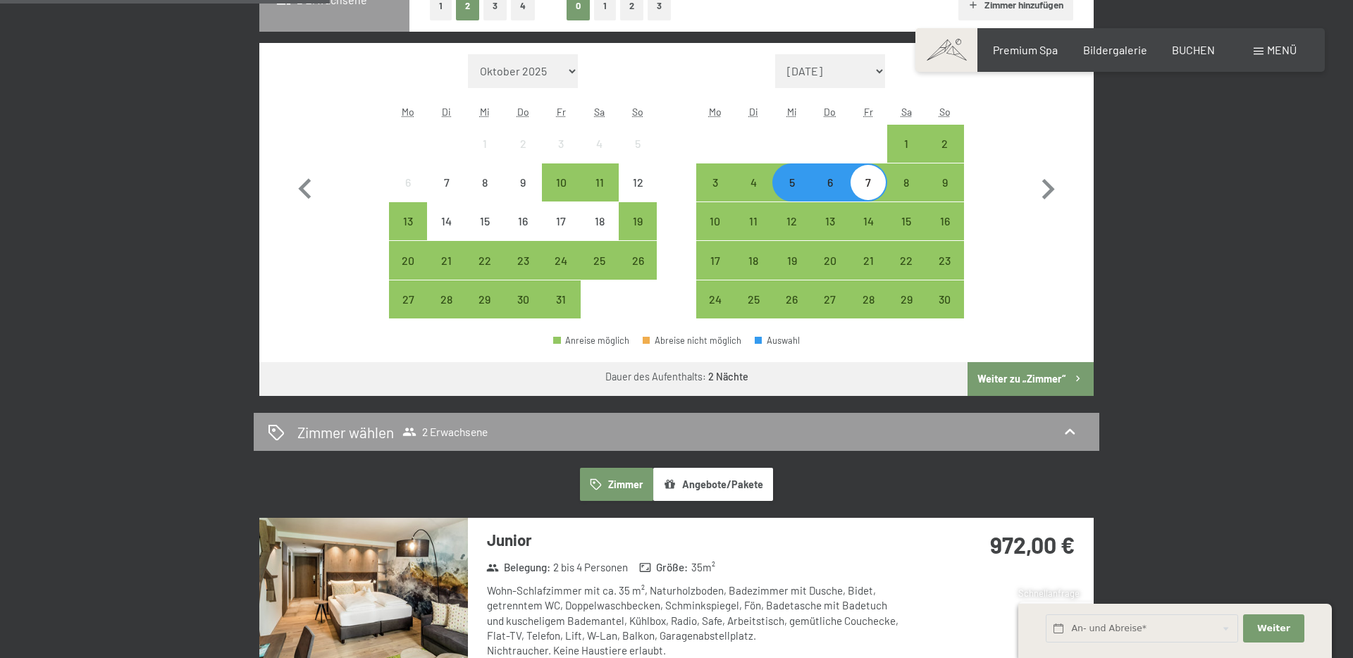
scroll to position [425, 0]
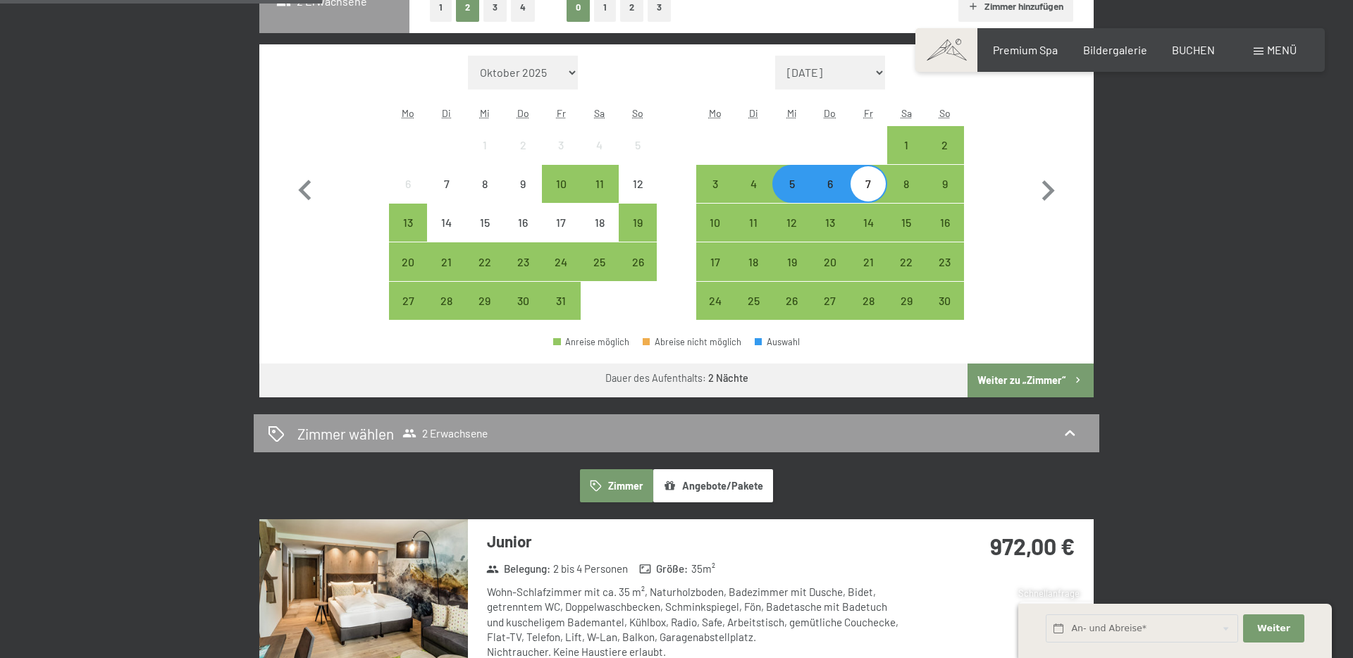
click at [824, 189] on div "6" at bounding box center [830, 195] width 35 height 35
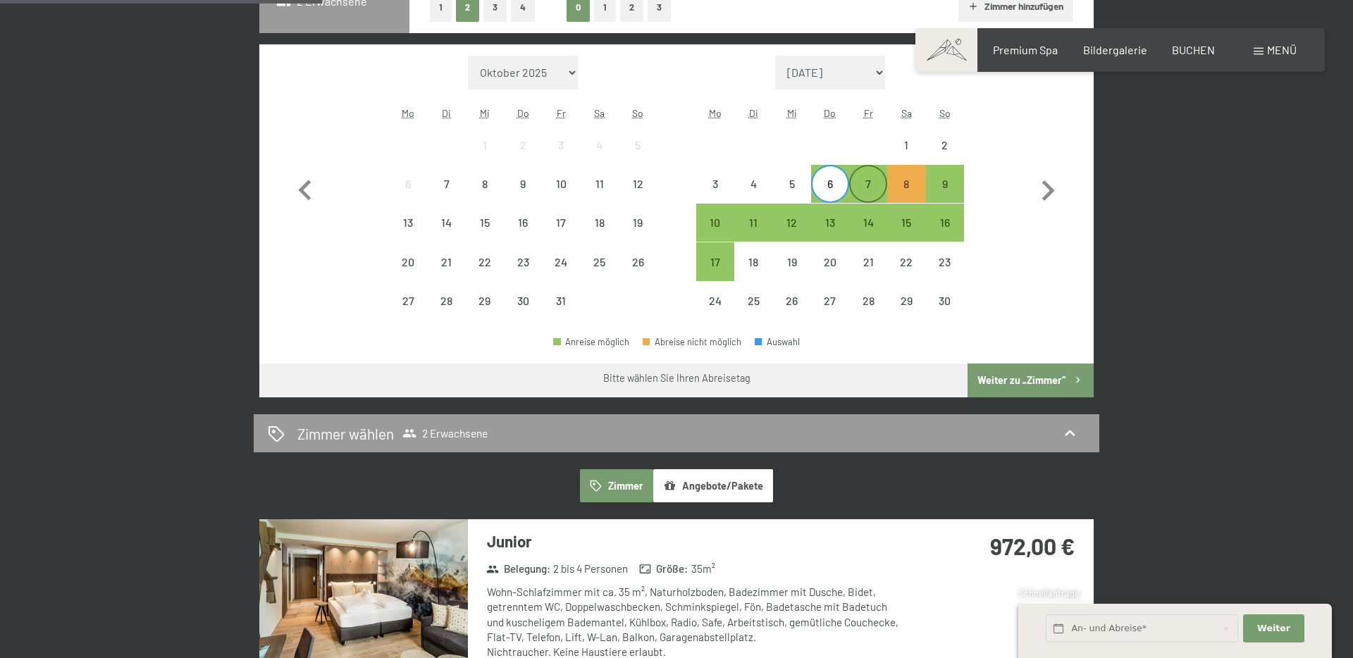
click at [871, 185] on div "7" at bounding box center [868, 195] width 35 height 35
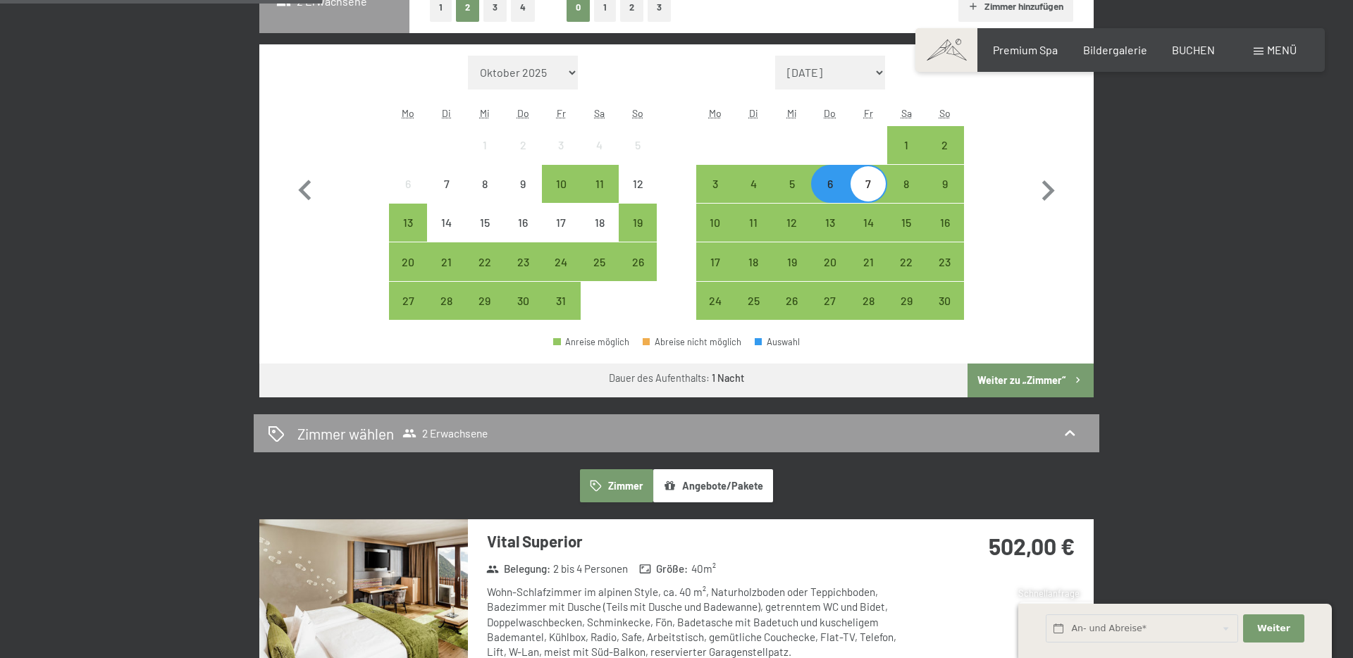
click at [870, 186] on div "7" at bounding box center [868, 195] width 35 height 35
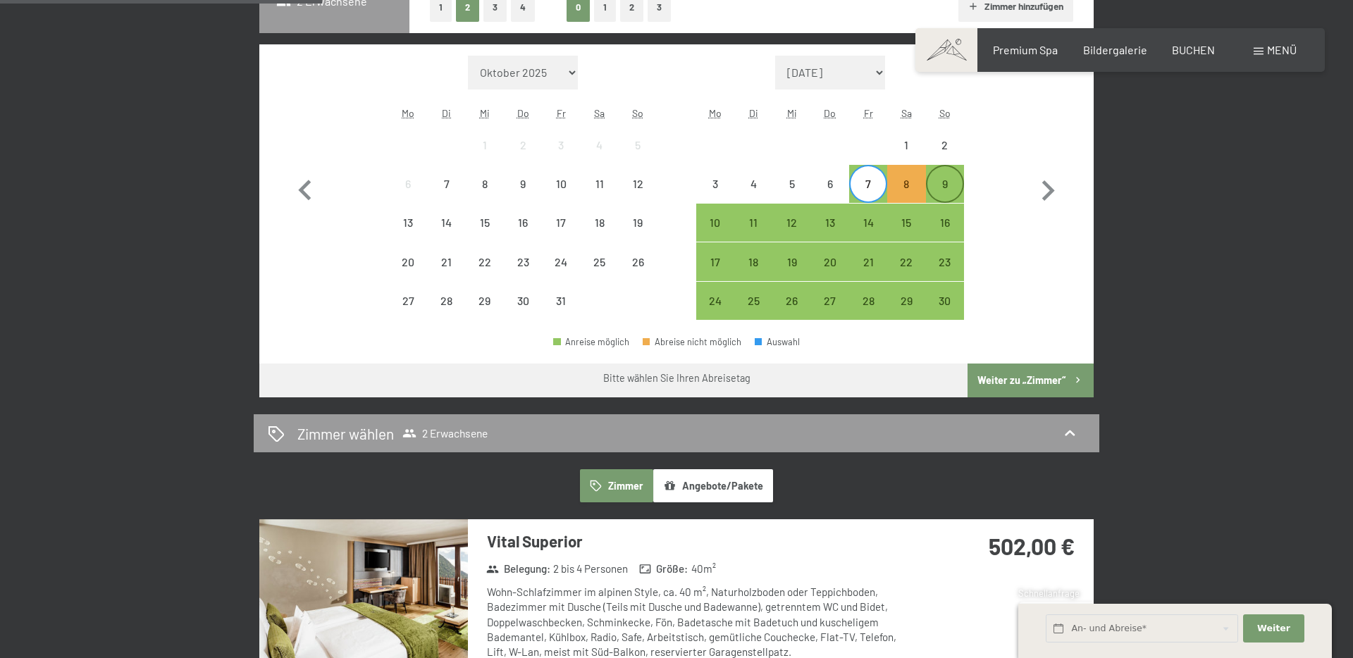
click at [948, 185] on div "9" at bounding box center [944, 195] width 35 height 35
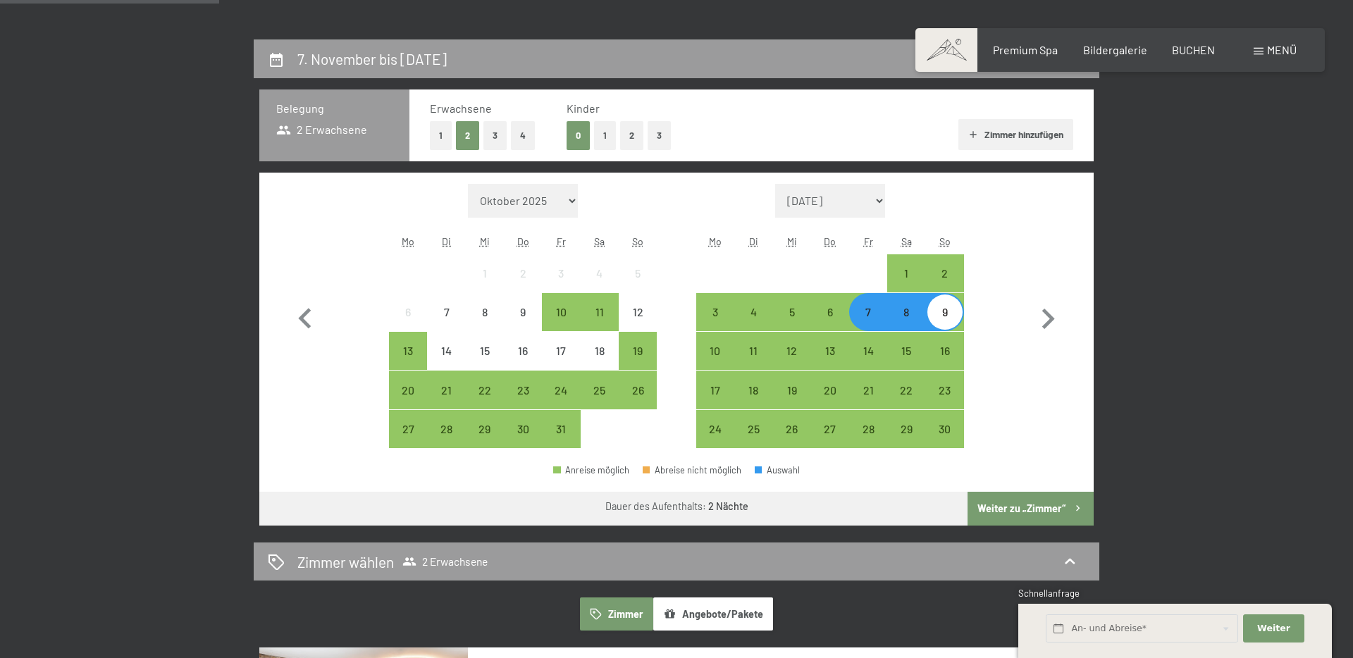
scroll to position [277, 0]
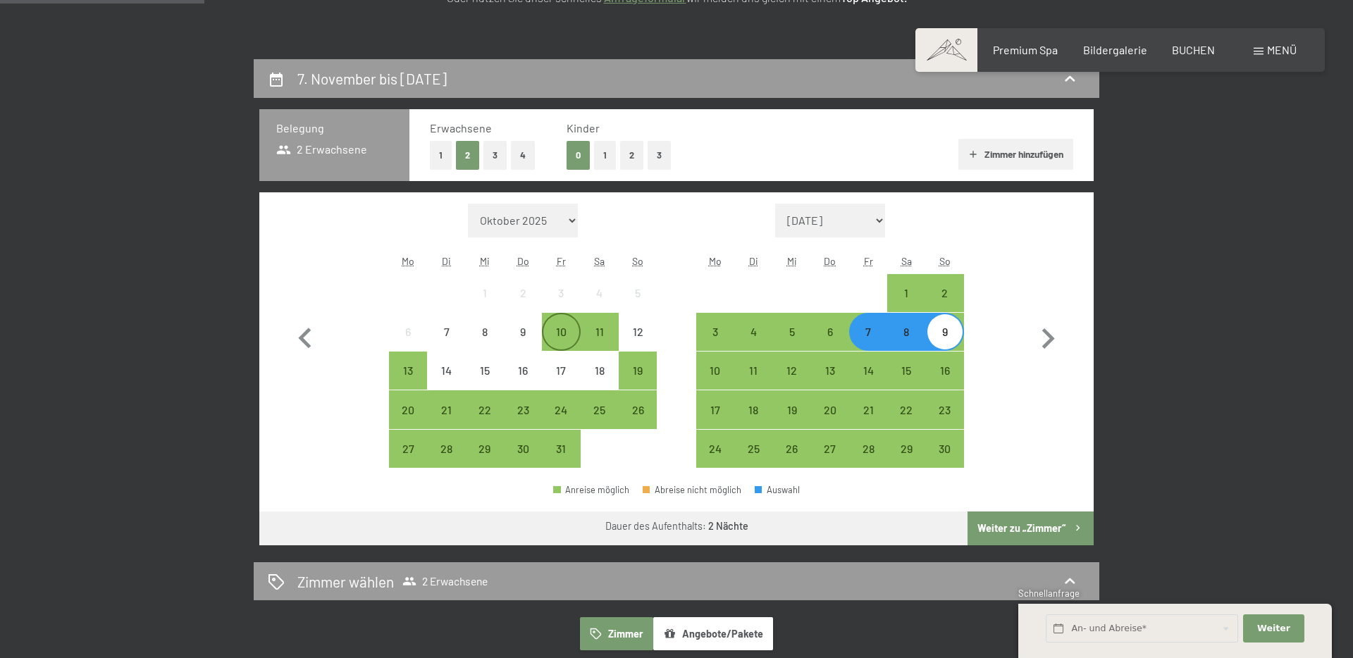
click at [565, 326] on div "10" at bounding box center [560, 343] width 35 height 35
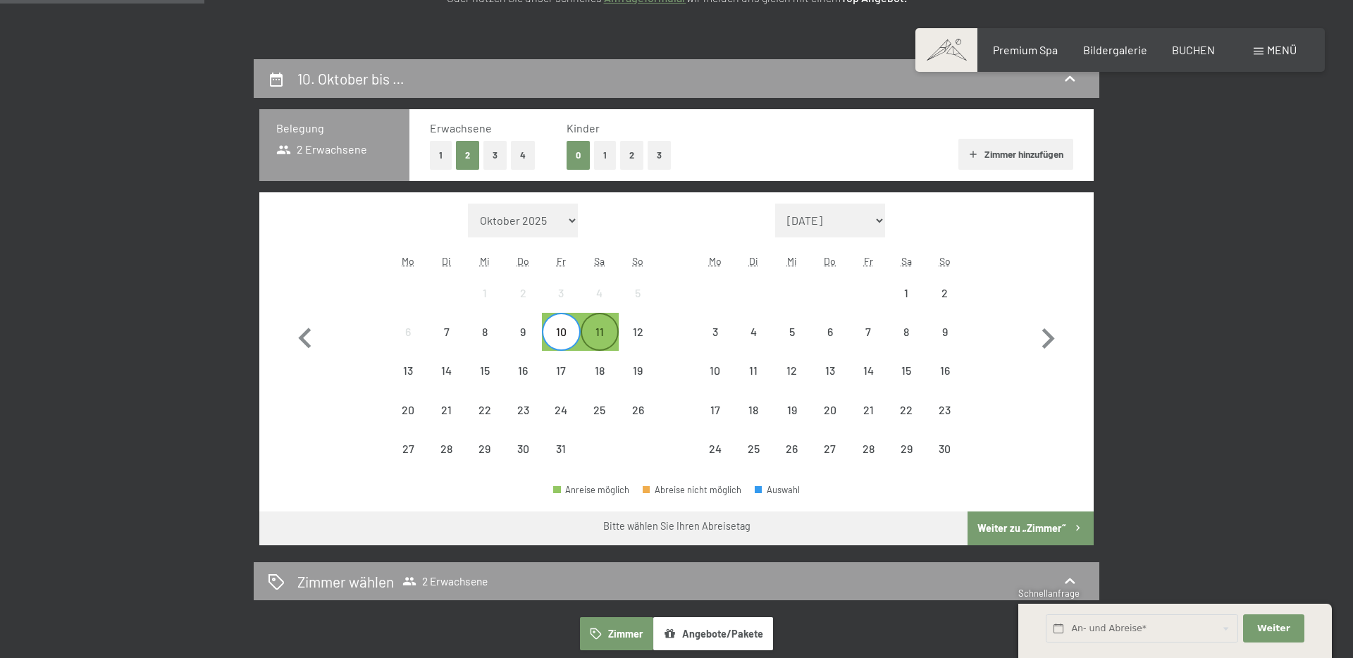
click at [603, 335] on div "11" at bounding box center [599, 343] width 35 height 35
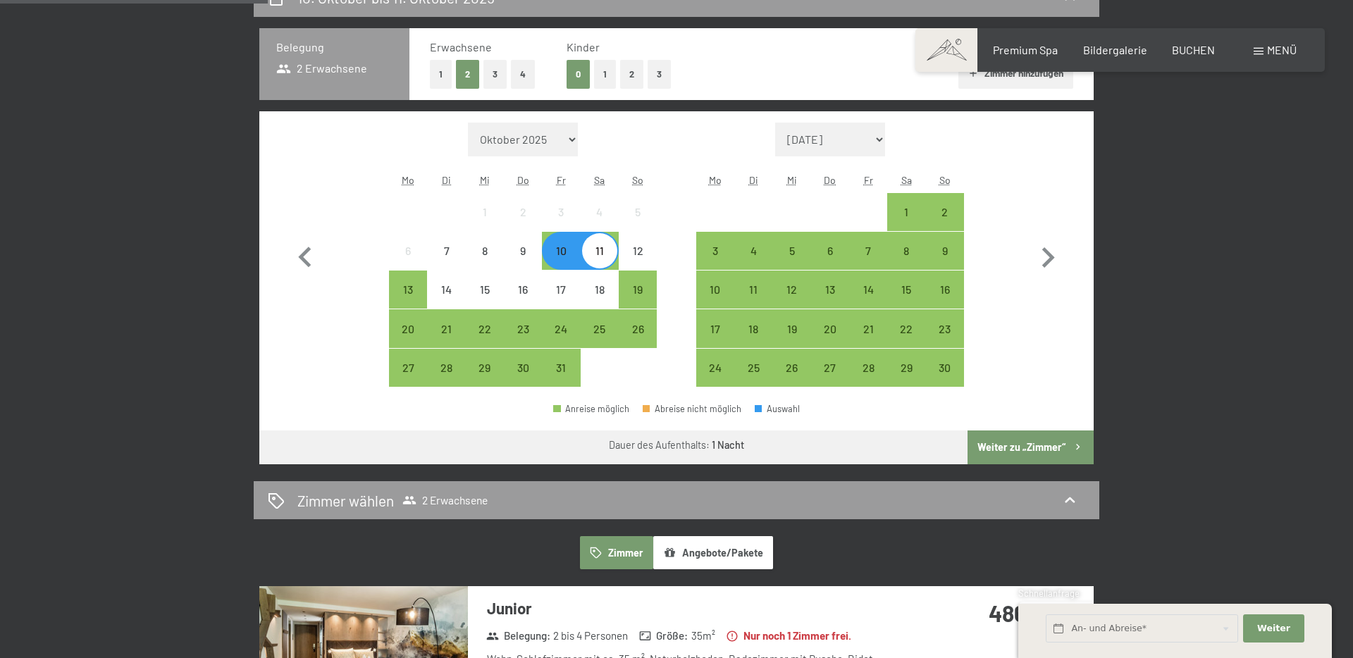
scroll to position [353, 0]
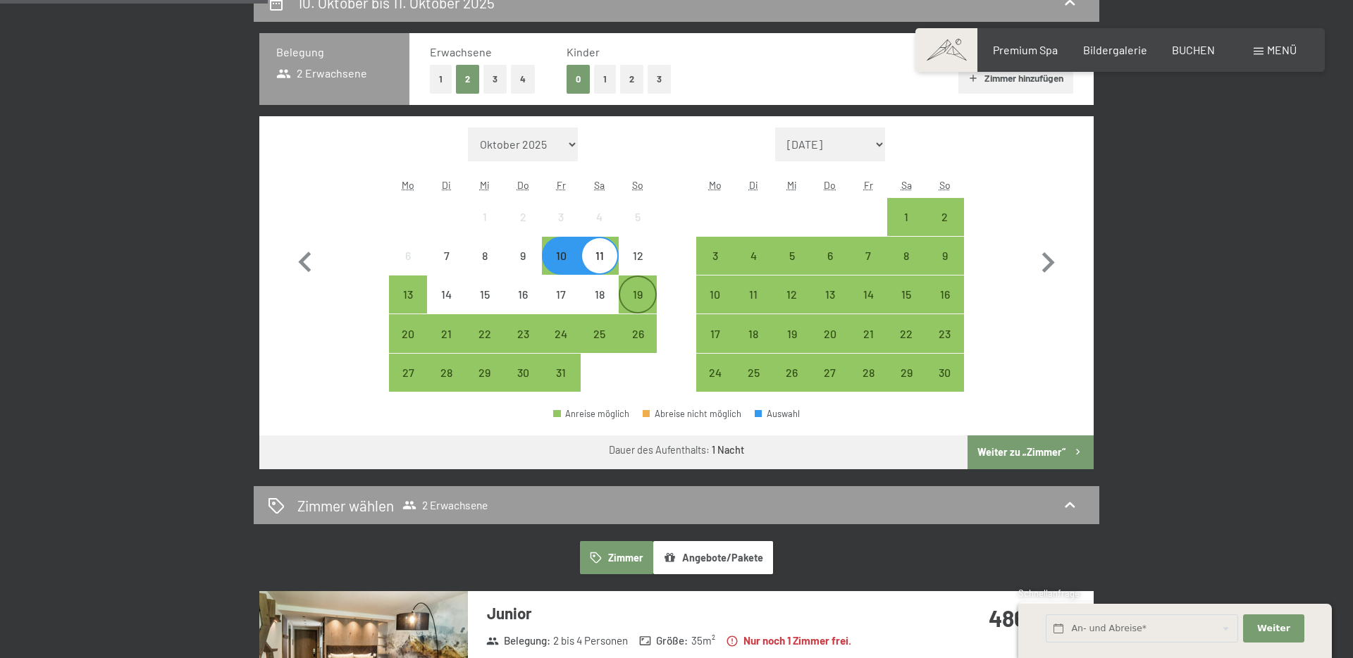
click at [638, 296] on div "19" at bounding box center [637, 306] width 35 height 35
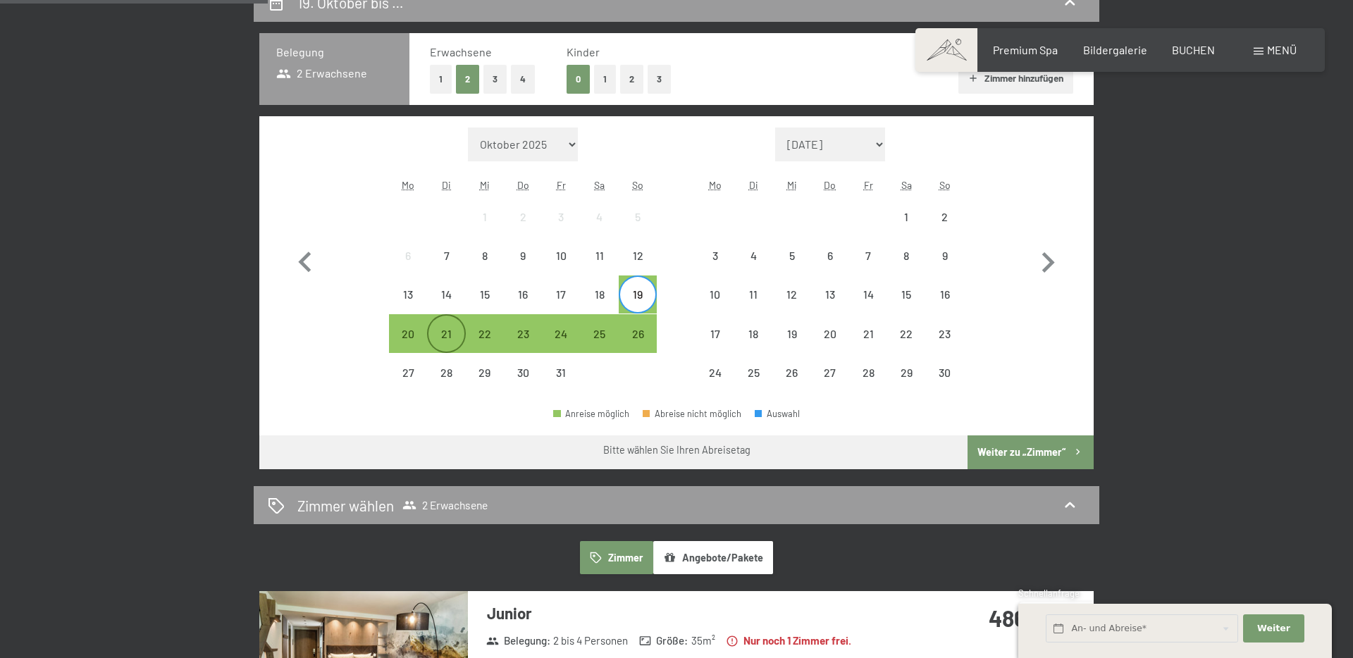
click at [443, 336] on div "21" at bounding box center [445, 345] width 35 height 35
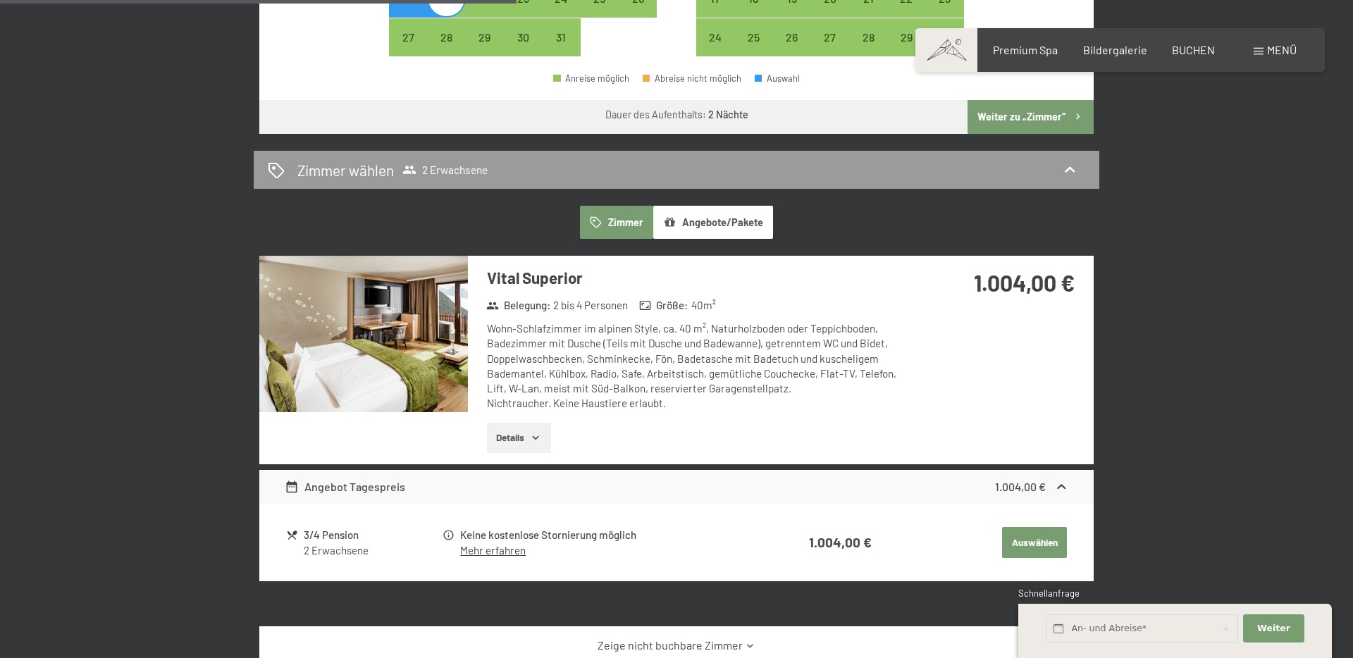
scroll to position [692, 0]
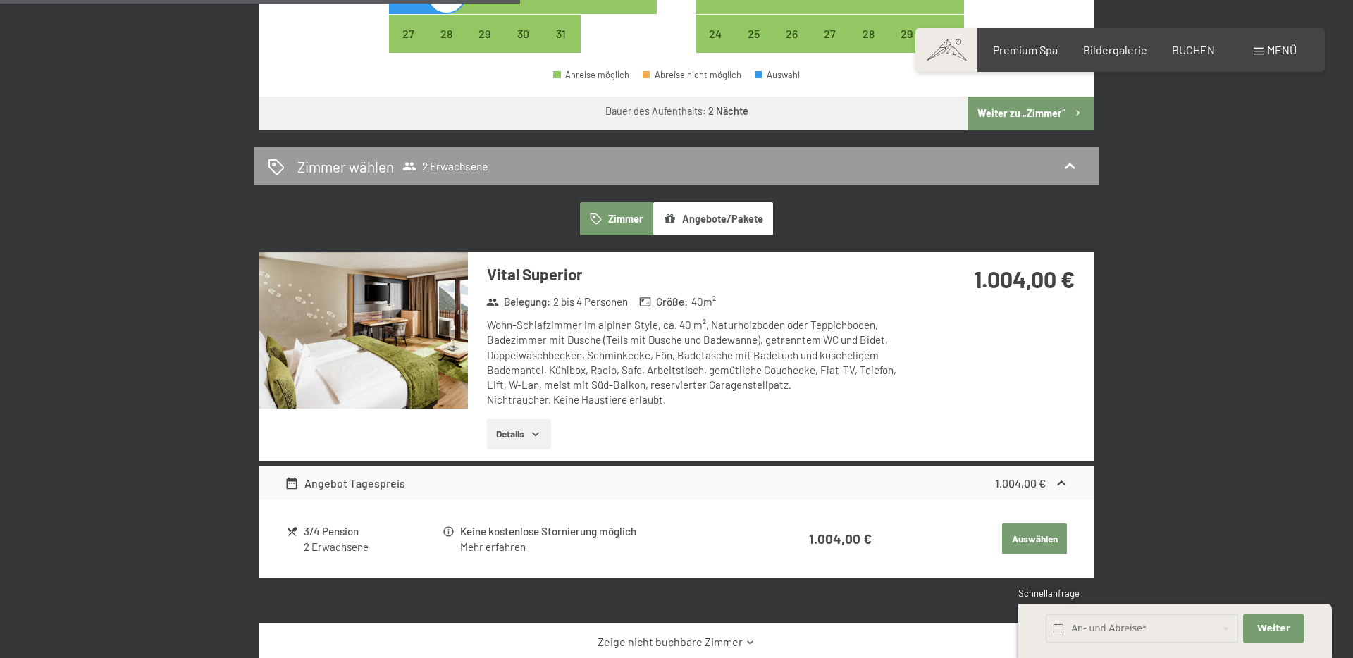
click at [443, 336] on img at bounding box center [363, 330] width 209 height 156
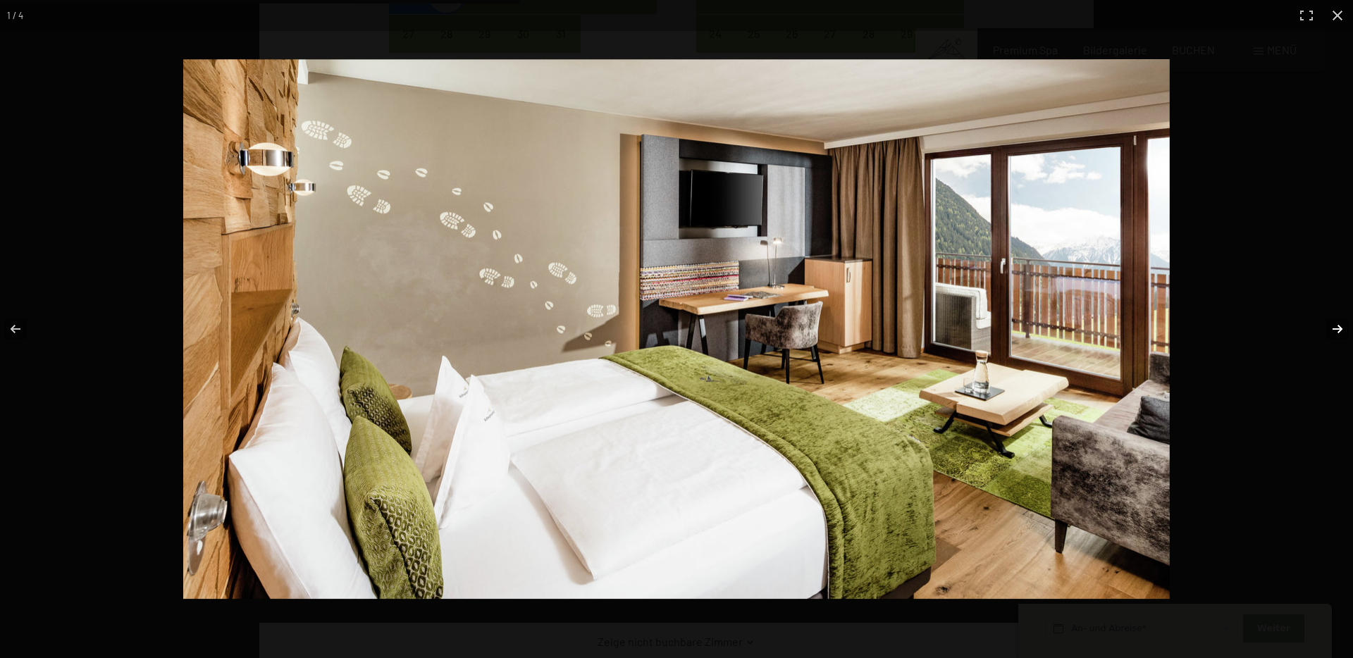
click at [1333, 330] on button "button" at bounding box center [1328, 329] width 49 height 70
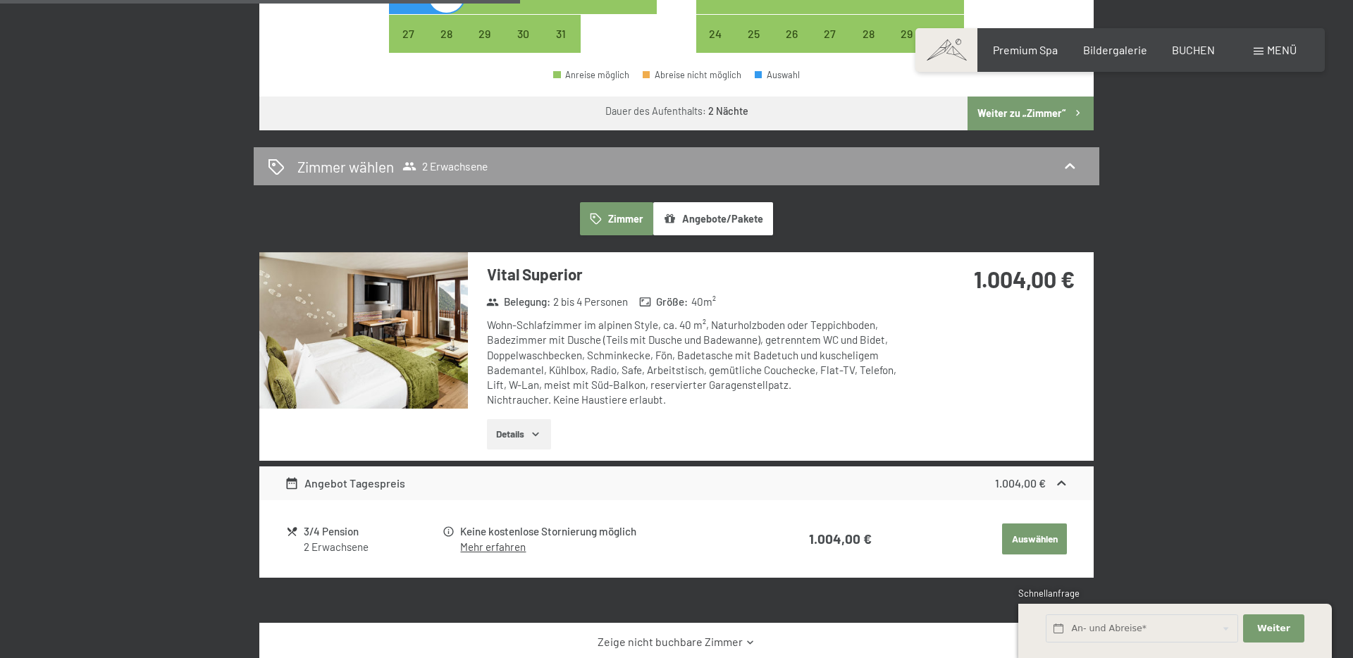
click at [0, 0] on button "button" at bounding box center [0, 0] width 0 height 0
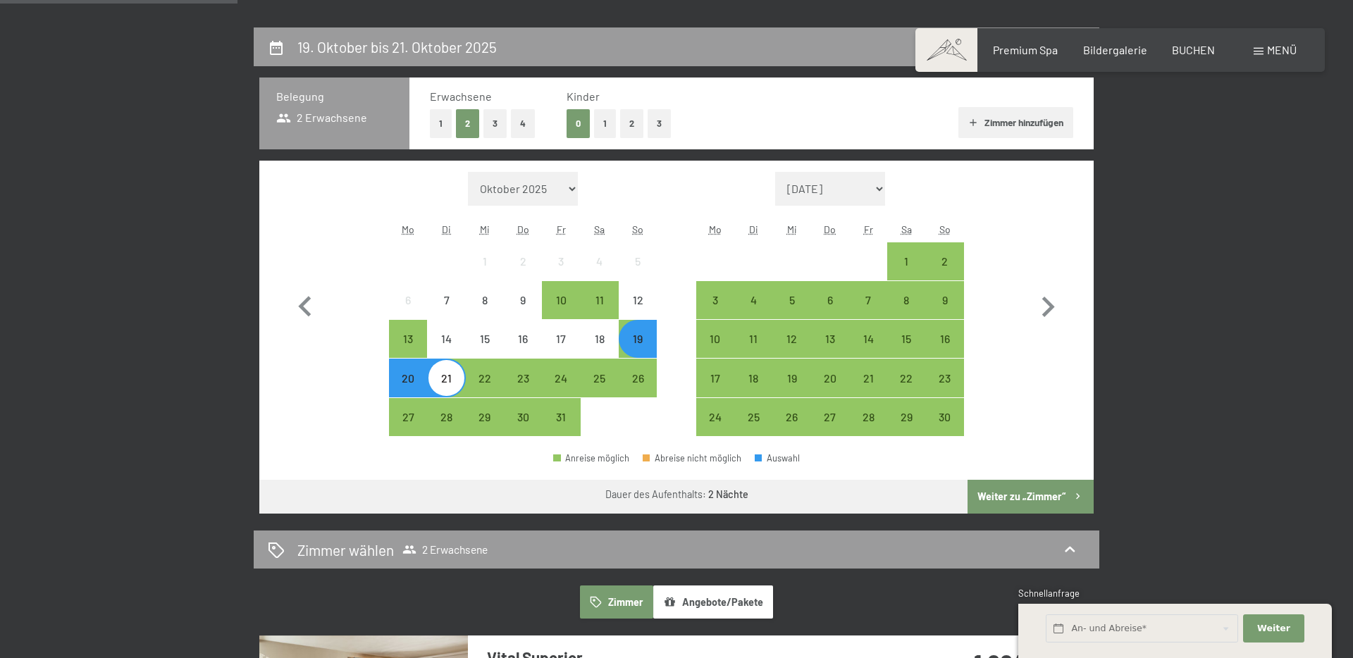
scroll to position [316, 0]
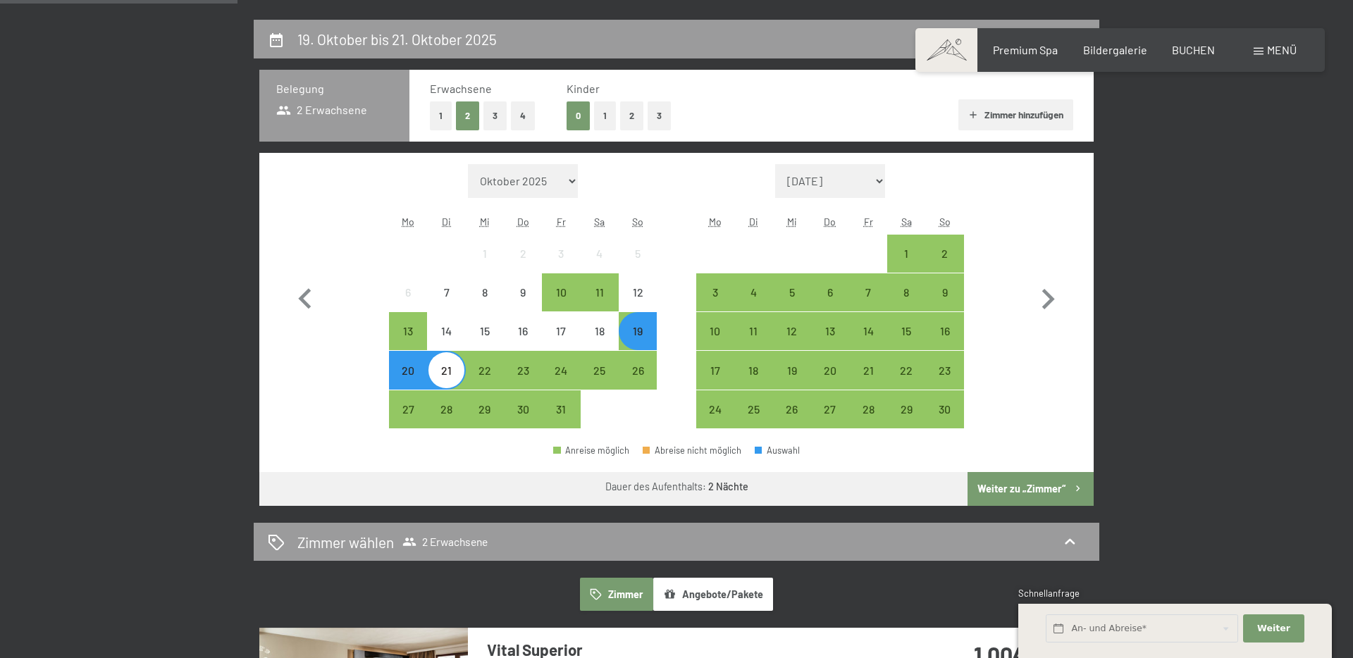
click at [412, 373] on div "20" at bounding box center [407, 382] width 35 height 35
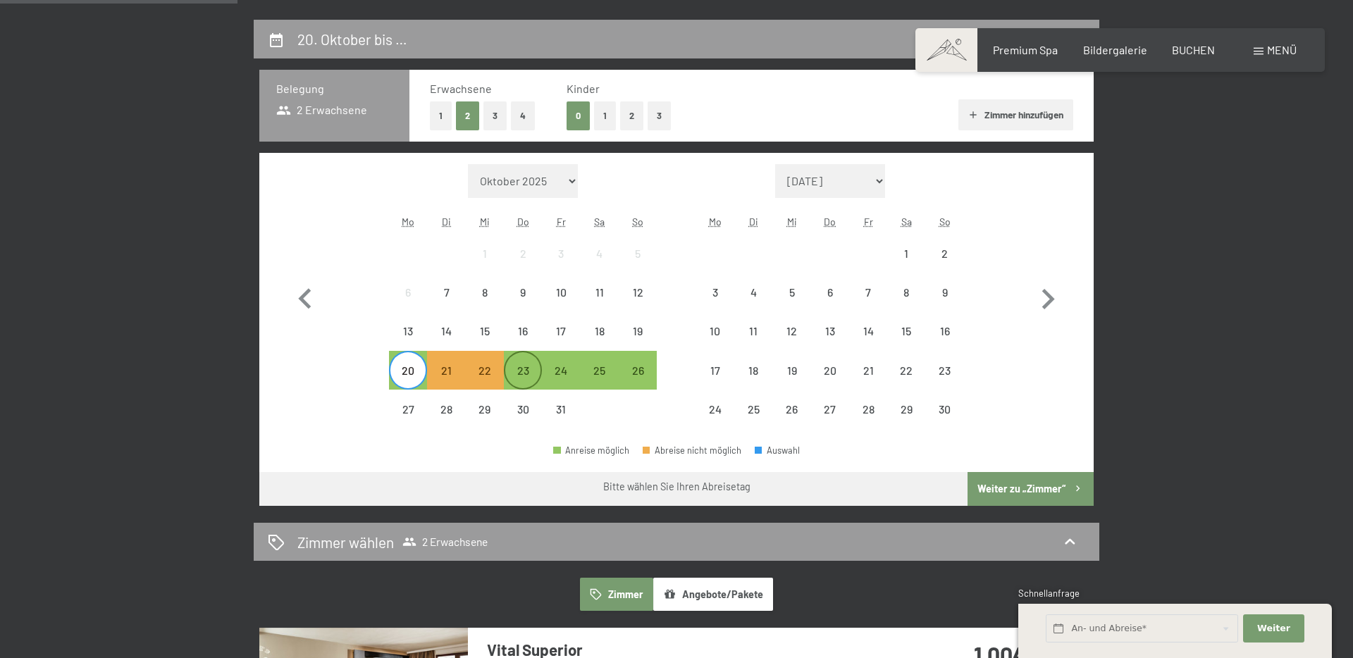
click at [522, 373] on div "23" at bounding box center [522, 382] width 35 height 35
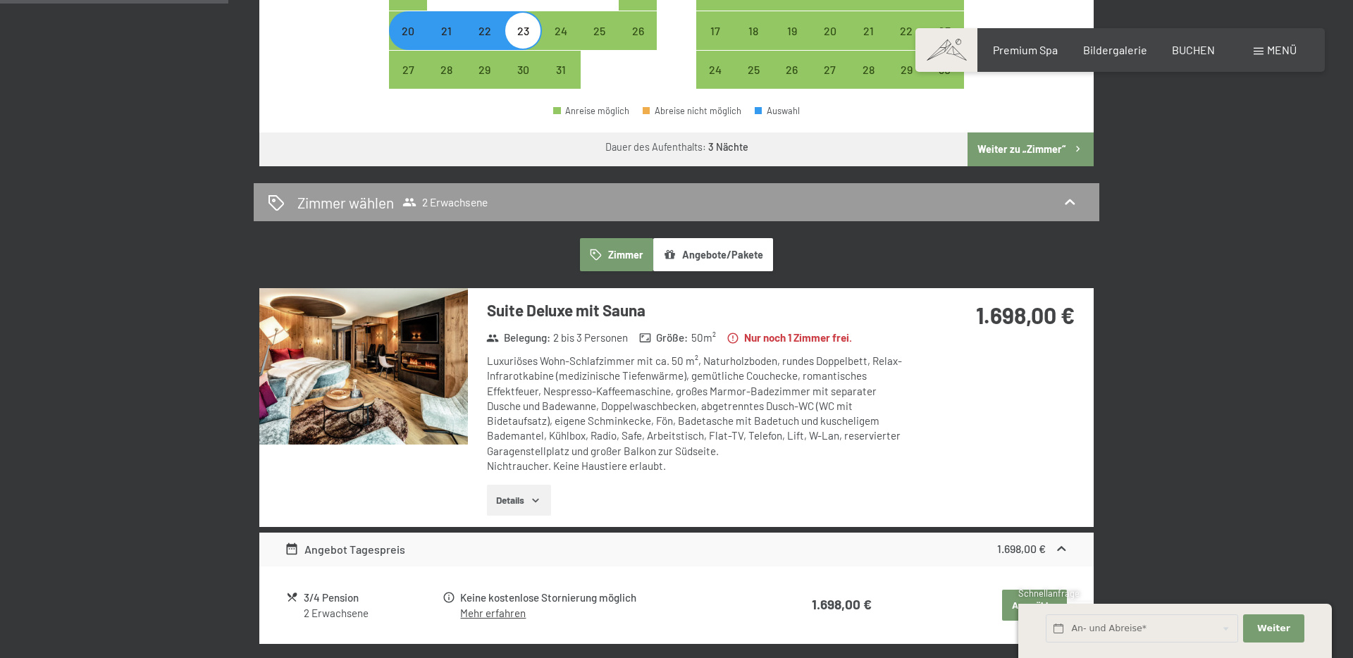
scroll to position [674, 0]
